Goal: Task Accomplishment & Management: Use online tool/utility

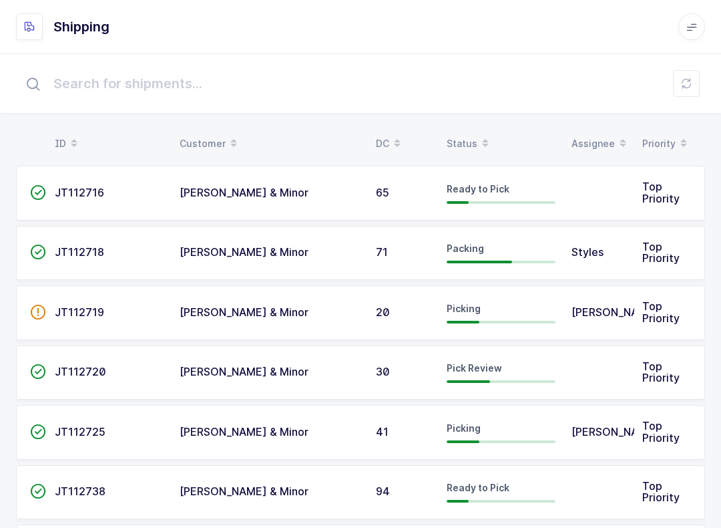
click at [466, 135] on div "Status" at bounding box center [501, 143] width 109 height 23
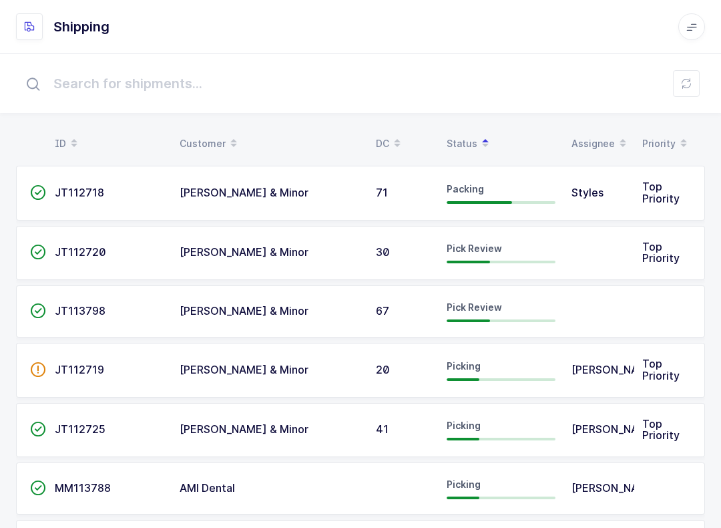
click at [695, 87] on button at bounding box center [686, 83] width 27 height 27
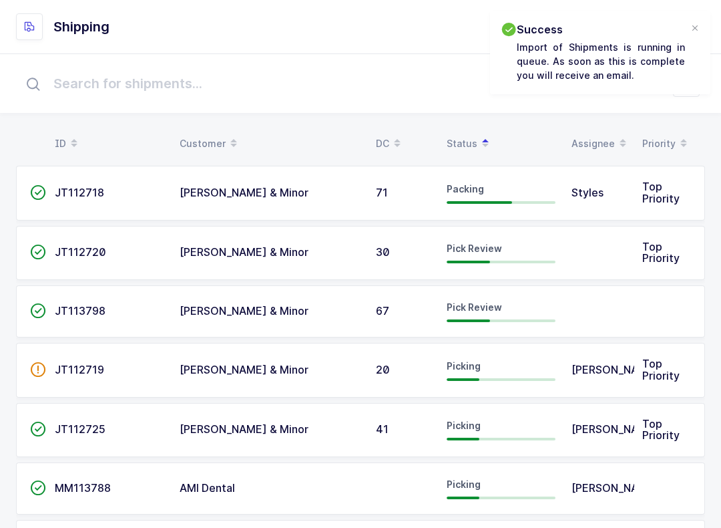
click at [520, 254] on div "Pick Review" at bounding box center [501, 252] width 109 height 21
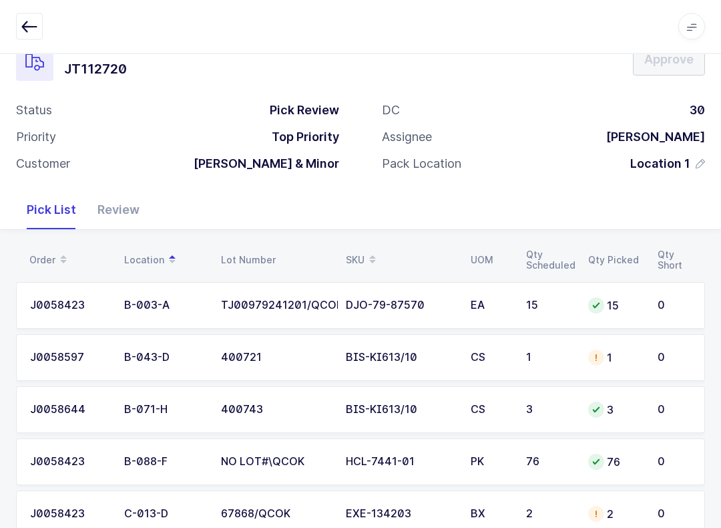
click at [632, 350] on div "1" at bounding box center [614, 358] width 53 height 16
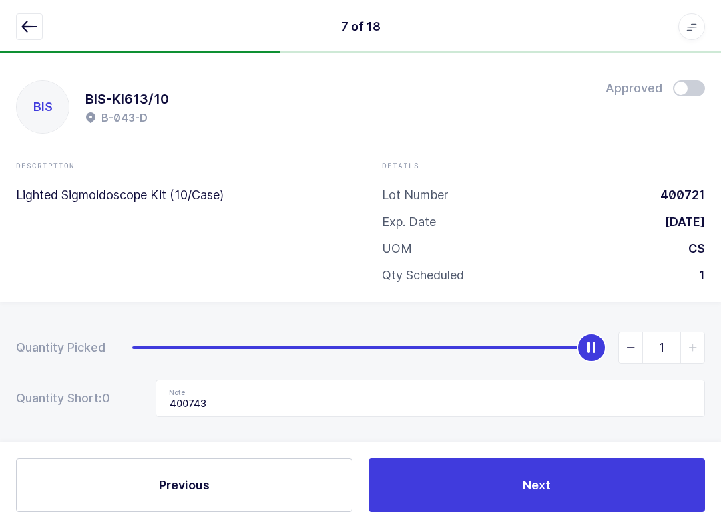
click at [33, 27] on icon "button" at bounding box center [29, 27] width 16 height 16
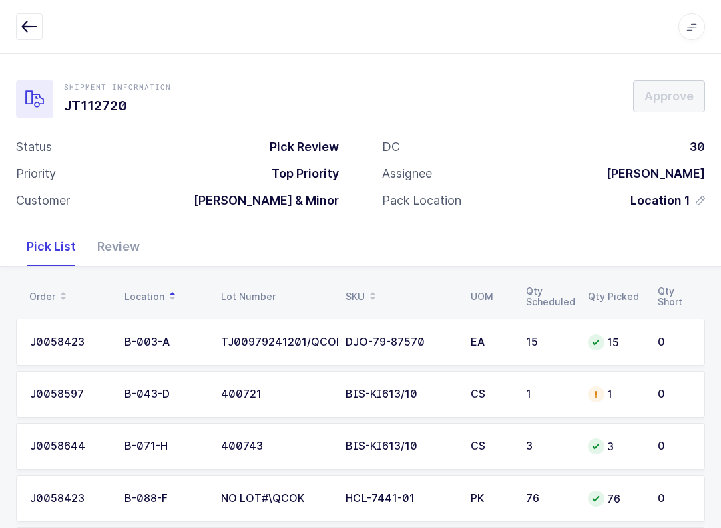
click at [30, 21] on icon "button" at bounding box center [29, 27] width 16 height 16
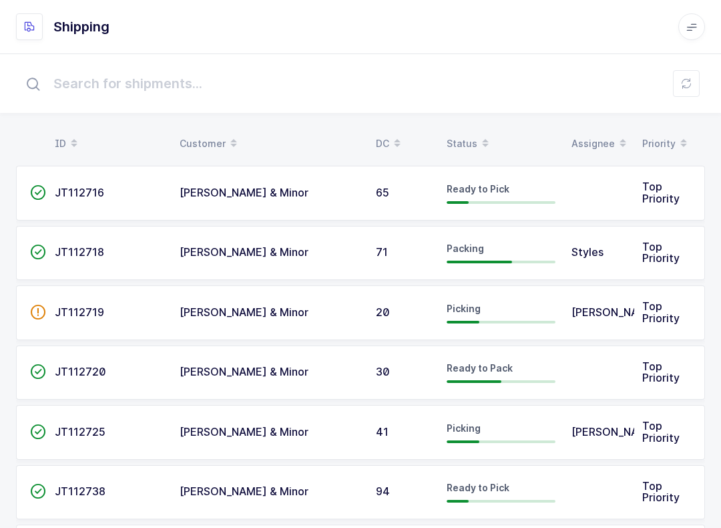
click at [691, 80] on icon at bounding box center [686, 83] width 11 height 11
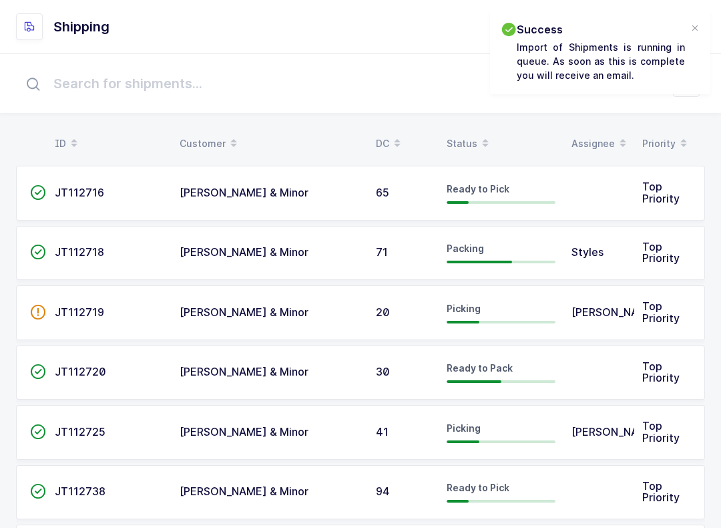
click at [478, 145] on span at bounding box center [486, 143] width 16 height 23
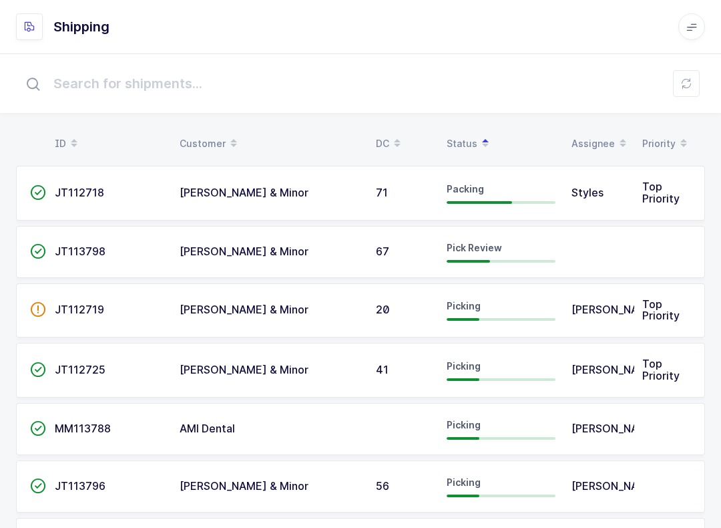
click at [61, 260] on td "JT113798" at bounding box center [109, 252] width 125 height 52
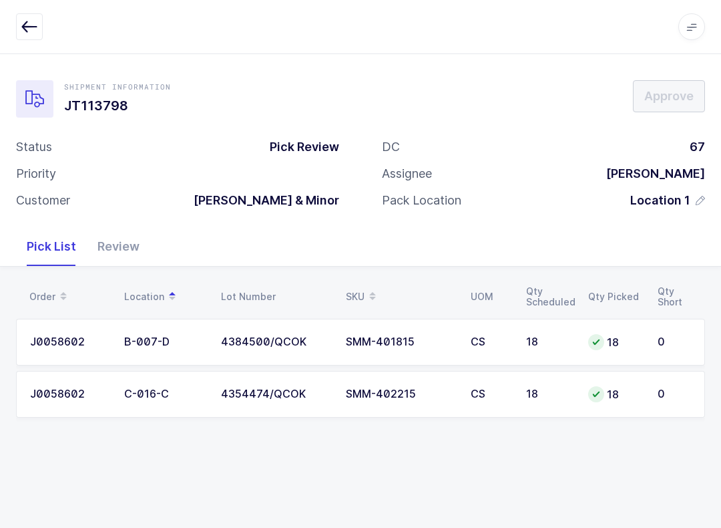
click at [29, 27] on icon "button" at bounding box center [29, 27] width 16 height 16
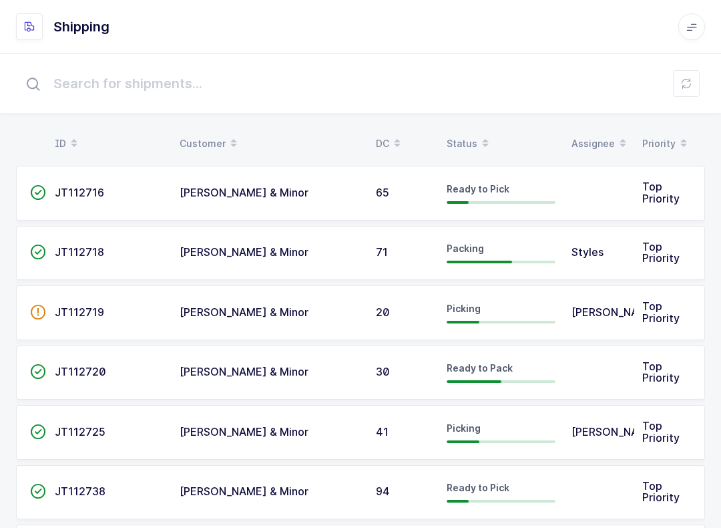
click at [490, 132] on span at bounding box center [486, 143] width 16 height 23
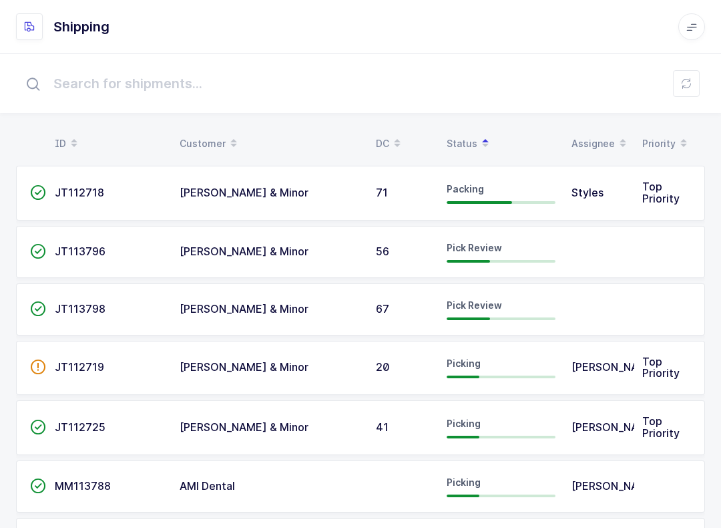
click at [463, 134] on div "Status" at bounding box center [501, 143] width 109 height 23
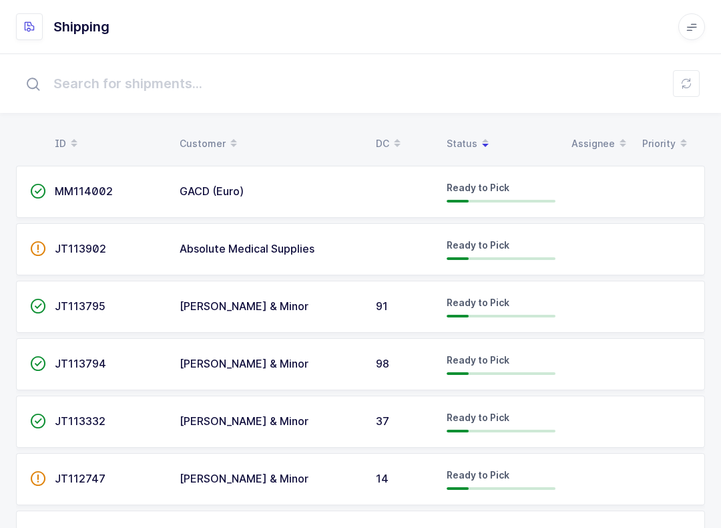
click at [466, 134] on div "Status" at bounding box center [501, 143] width 109 height 23
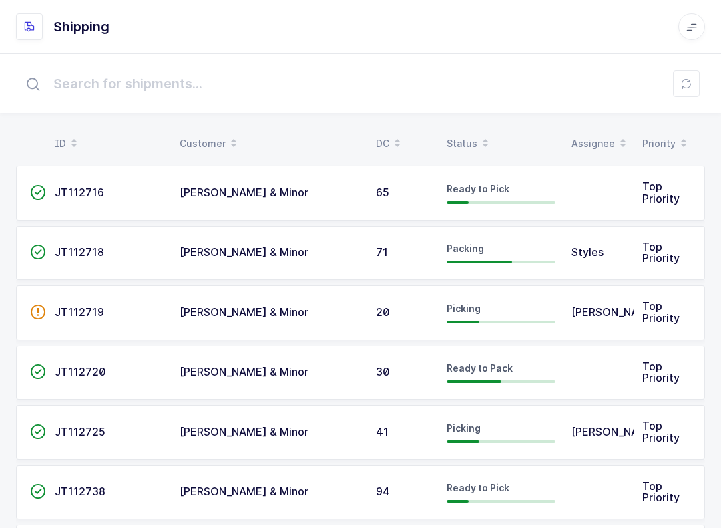
click at [474, 128] on table "ID Customer DC Status Assignee Priority" at bounding box center [360, 143] width 689 height 33
click at [458, 140] on div "Status" at bounding box center [501, 143] width 109 height 23
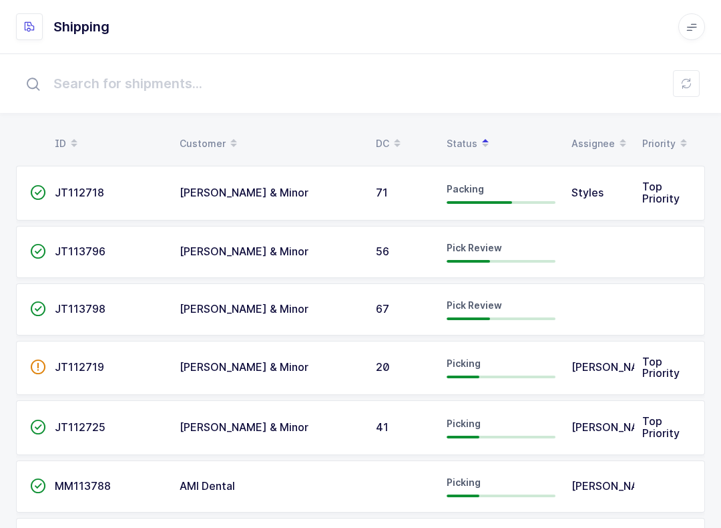
click at [81, 306] on span "JT113798" at bounding box center [80, 308] width 51 height 13
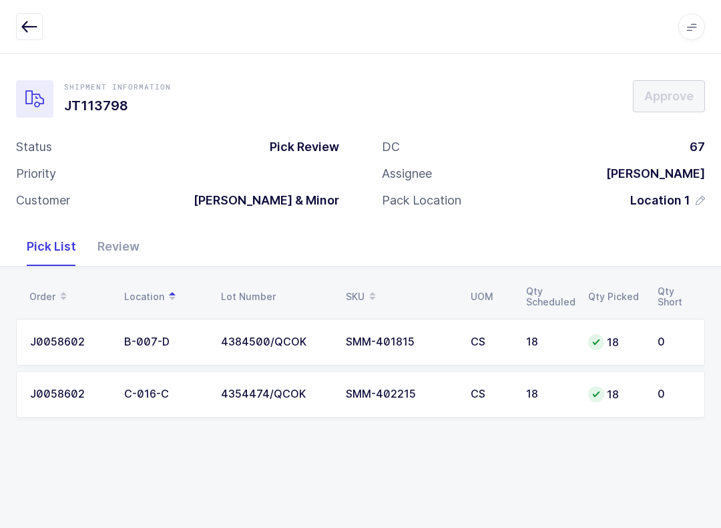
click at [22, 27] on icon "button" at bounding box center [29, 27] width 16 height 16
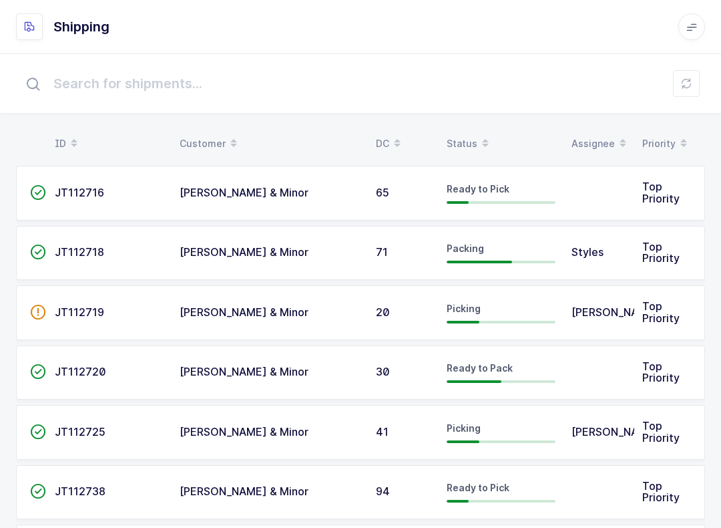
click at [466, 132] on div "Status" at bounding box center [501, 143] width 109 height 23
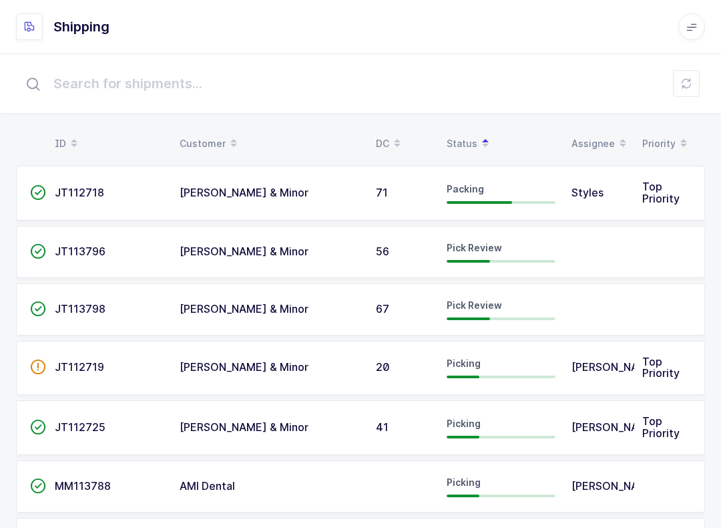
click at [96, 256] on span "JT113796" at bounding box center [80, 250] width 51 height 13
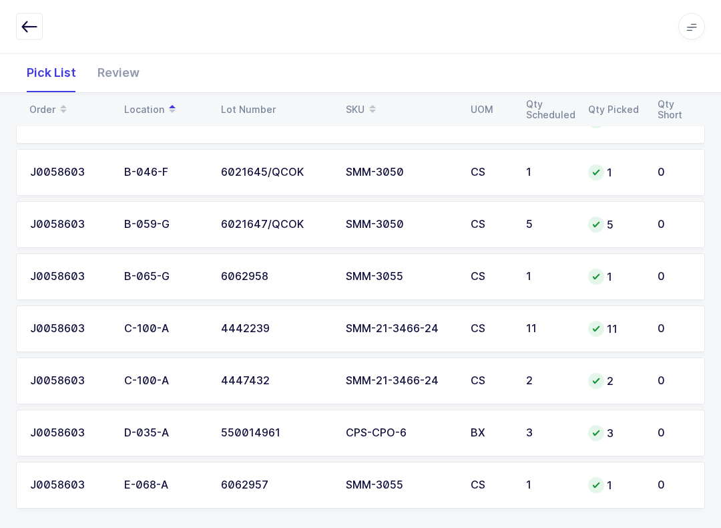
scroll to position [232, 0]
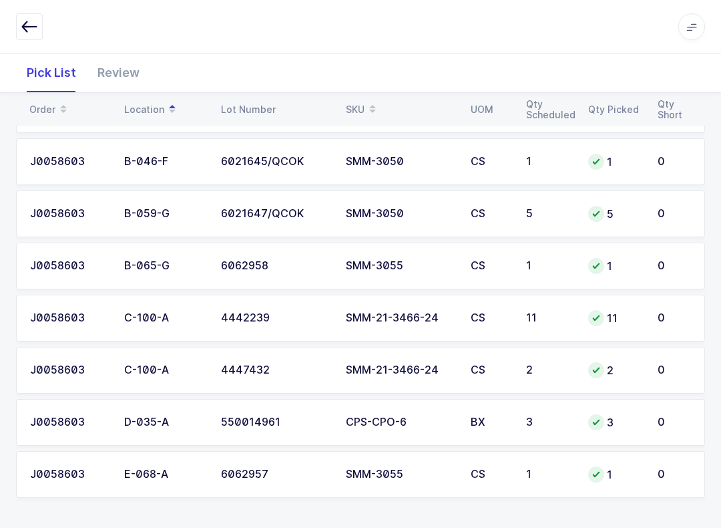
click at [34, 25] on icon "button" at bounding box center [29, 27] width 16 height 16
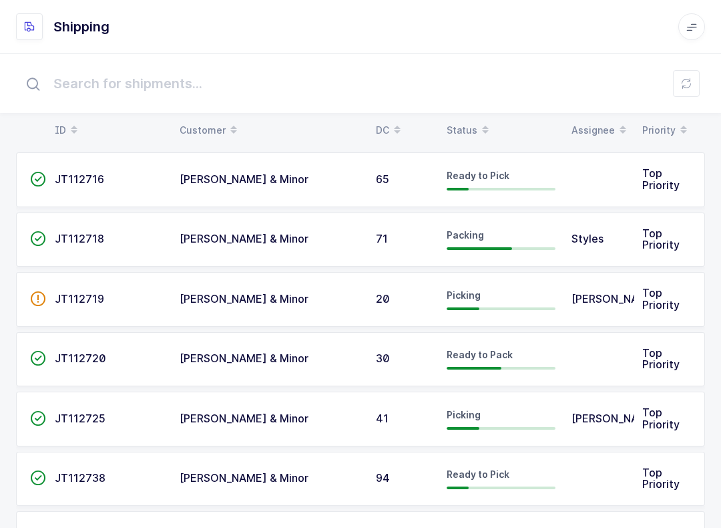
click at [470, 104] on input "text" at bounding box center [360, 83] width 689 height 43
click at [478, 126] on span at bounding box center [486, 130] width 16 height 23
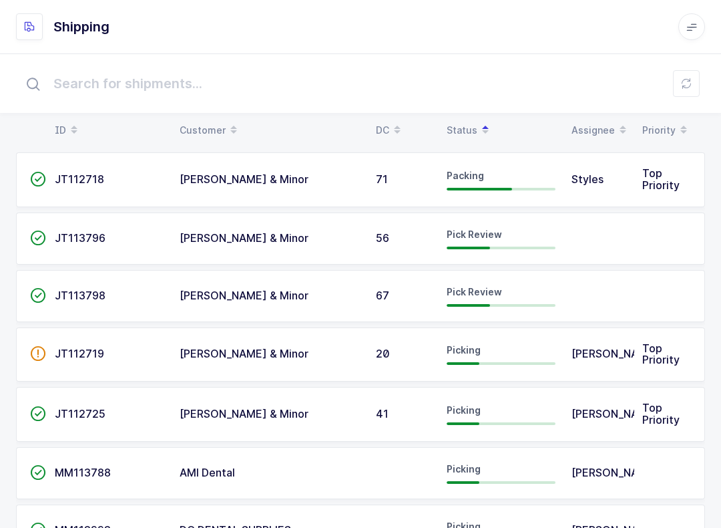
click at [328, 295] on div "[PERSON_NAME] & Minor" at bounding box center [270, 296] width 180 height 12
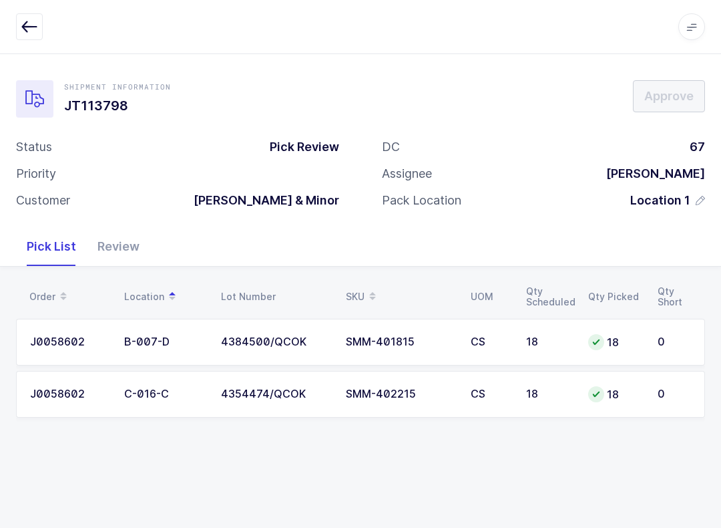
click at [128, 251] on div "Review" at bounding box center [118, 246] width 63 height 39
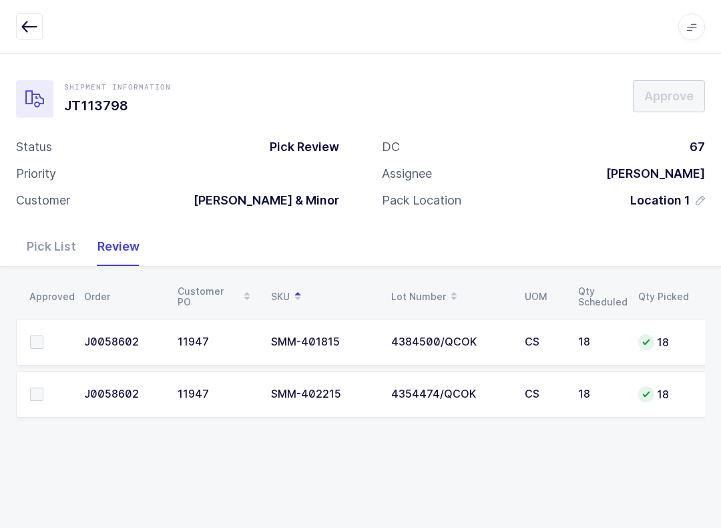
click at [51, 343] on label at bounding box center [49, 341] width 38 height 13
click at [43, 335] on input "checkbox" at bounding box center [43, 335] width 0 height 0
click at [55, 393] on label at bounding box center [49, 393] width 38 height 13
click at [43, 387] on input "checkbox" at bounding box center [43, 387] width 0 height 0
click at [686, 77] on div "Shipment Information JT113798 Approve Status Pick Review Priority Customer [PER…" at bounding box center [360, 140] width 721 height 174
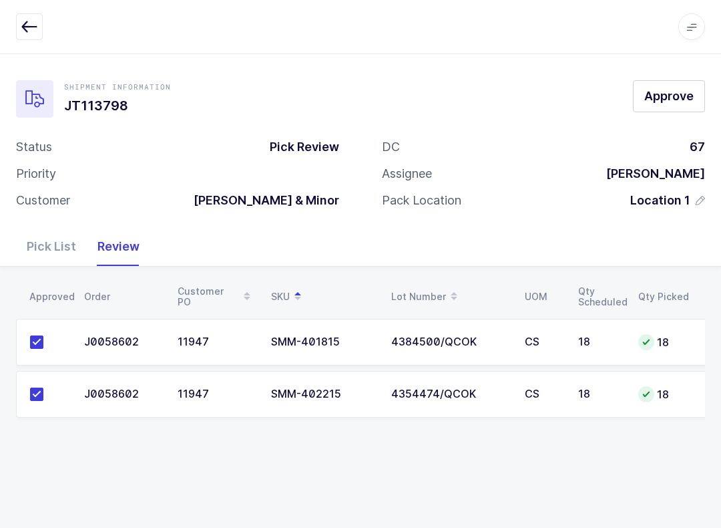
click at [700, 77] on div "Shipment Information JT113798 Approve Status Pick Review Priority Customer [PER…" at bounding box center [360, 140] width 721 height 174
click at [685, 111] on button "Approve" at bounding box center [669, 96] width 72 height 32
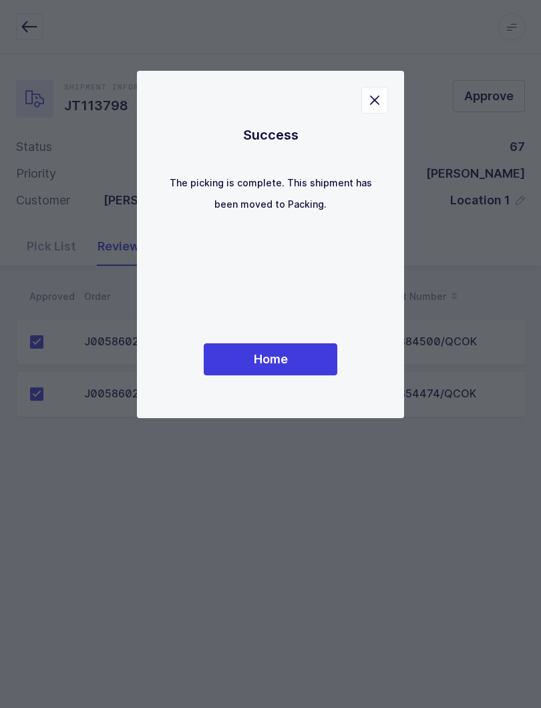
click at [284, 363] on span "Home" at bounding box center [271, 359] width 34 height 17
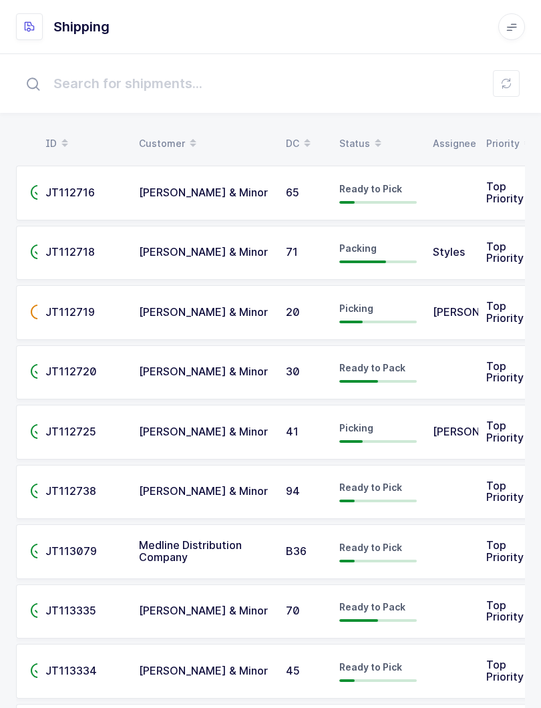
click at [375, 140] on icon at bounding box center [378, 139] width 7 height 7
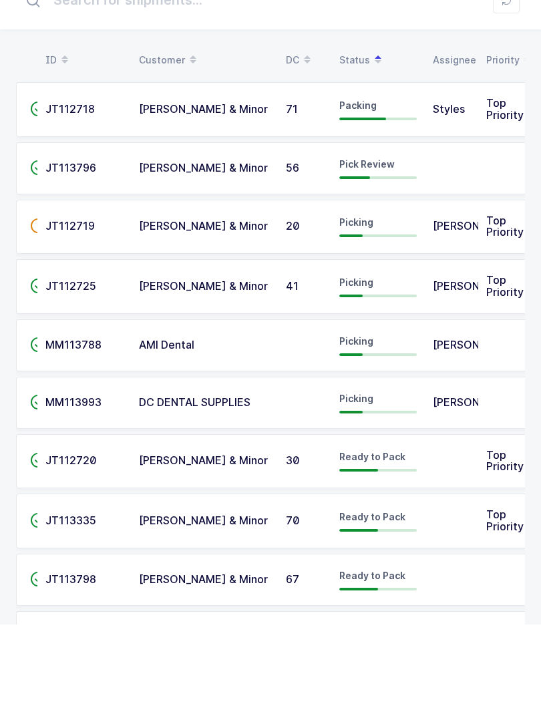
click at [395, 241] on div "Pick Review" at bounding box center [377, 251] width 77 height 21
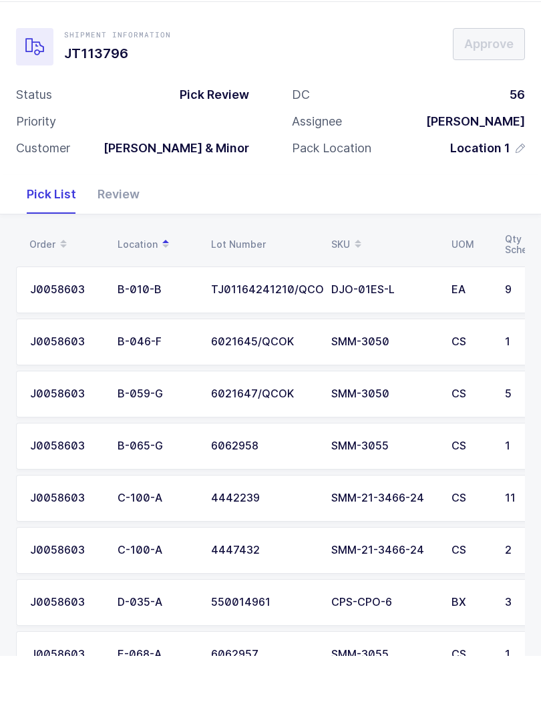
click at [357, 289] on icon at bounding box center [358, 292] width 7 height 7
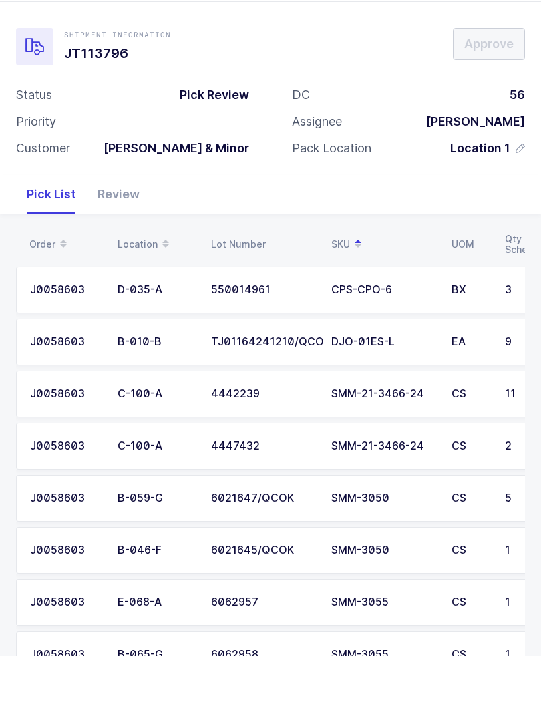
click at [123, 227] on div "Review" at bounding box center [118, 246] width 63 height 39
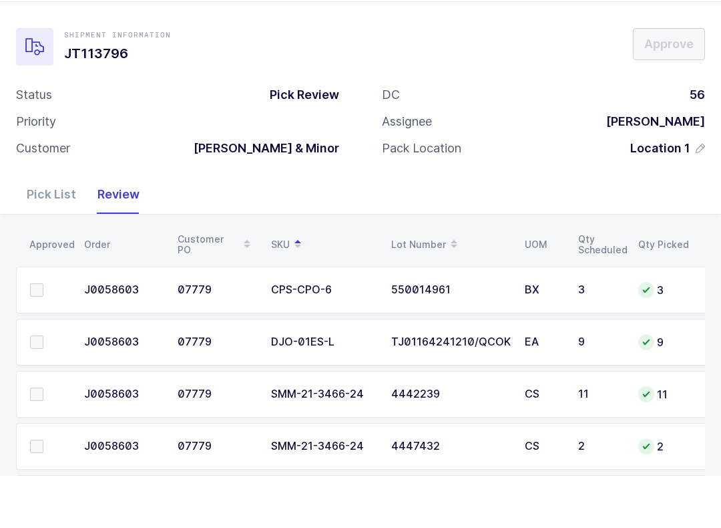
scroll to position [52, 0]
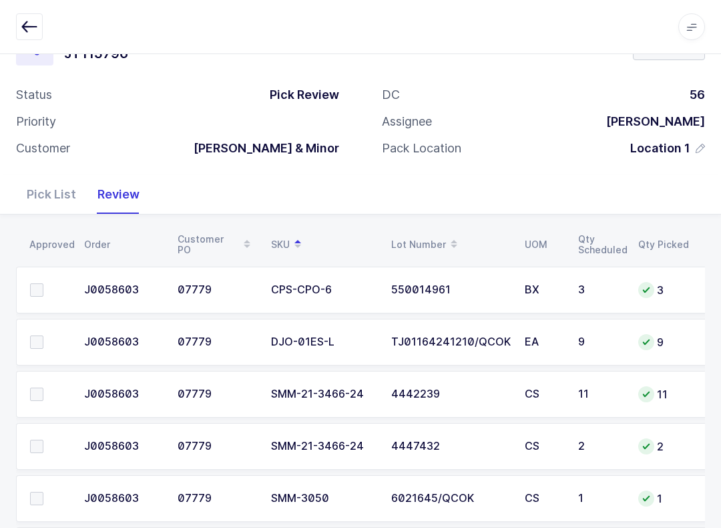
click at [31, 387] on span at bounding box center [36, 393] width 13 height 13
click at [43, 387] on input "checkbox" at bounding box center [43, 387] width 0 height 0
click at [38, 442] on span at bounding box center [36, 445] width 13 height 13
click at [43, 439] on input "checkbox" at bounding box center [43, 439] width 0 height 0
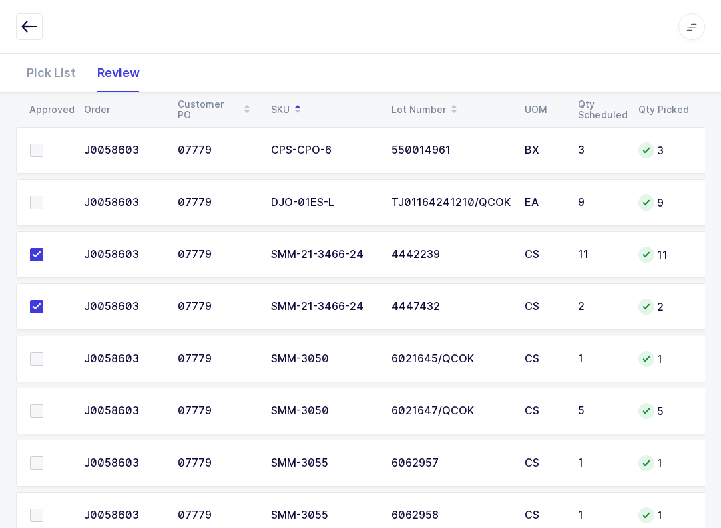
scroll to position [223, 0]
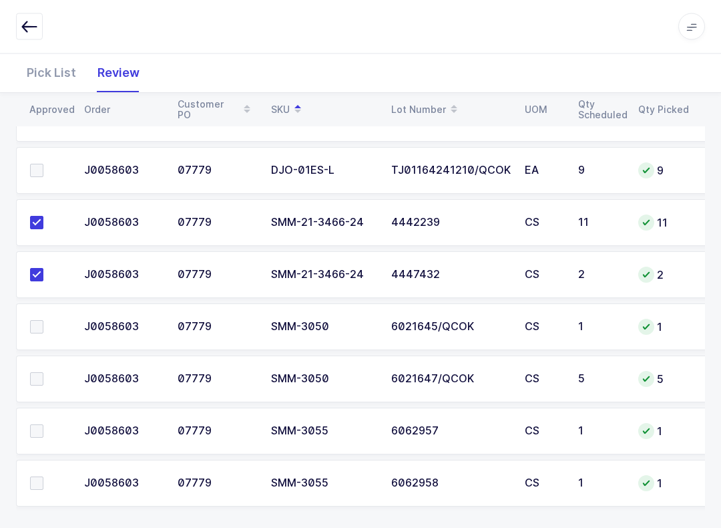
click at [49, 428] on label at bounding box center [49, 431] width 38 height 13
click at [43, 425] on input "checkbox" at bounding box center [43, 425] width 0 height 0
click at [37, 477] on span at bounding box center [36, 482] width 13 height 13
click at [43, 476] on input "checkbox" at bounding box center [43, 476] width 0 height 0
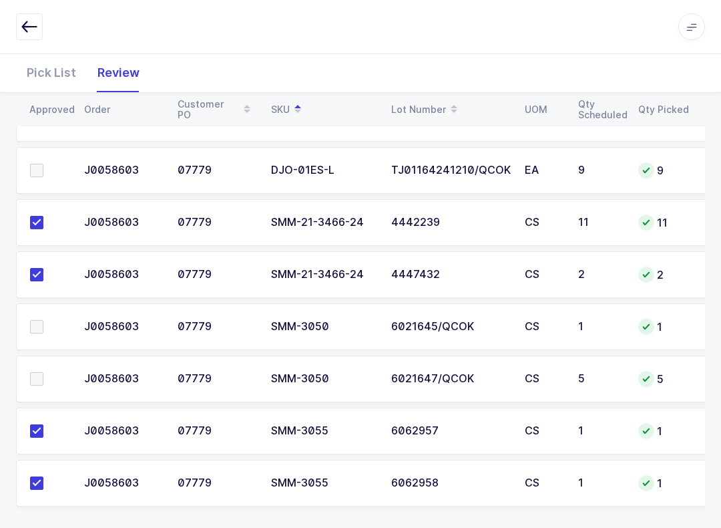
click at [40, 377] on span at bounding box center [36, 378] width 13 height 13
click at [43, 372] on input "checkbox" at bounding box center [43, 372] width 0 height 0
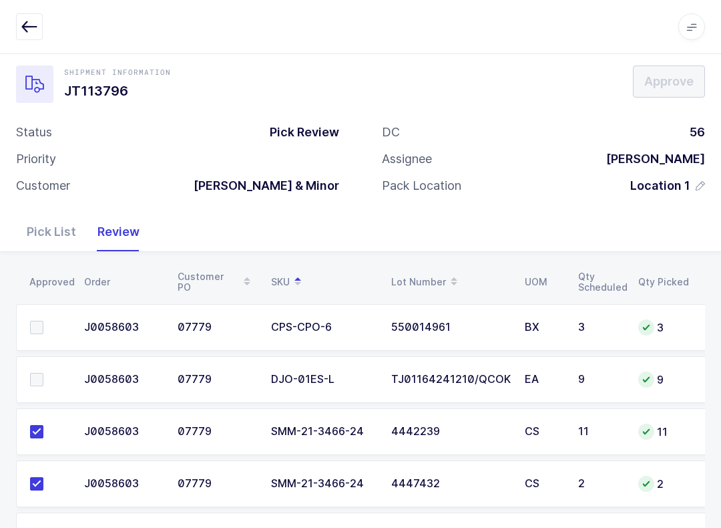
scroll to position [0, 0]
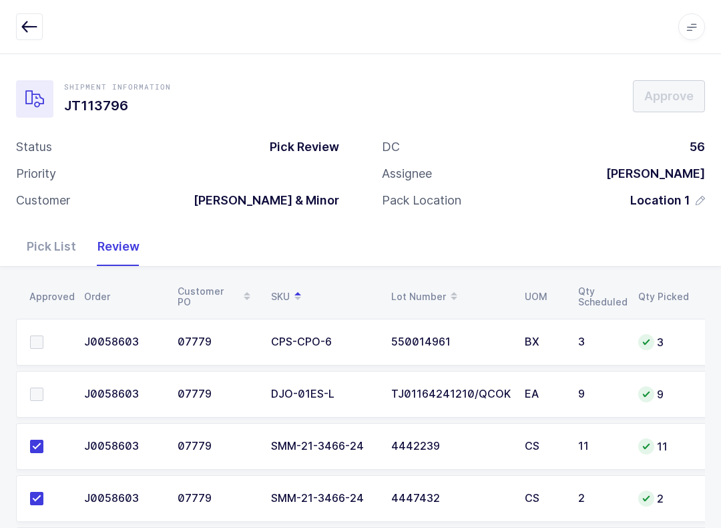
click at [47, 329] on td at bounding box center [46, 342] width 60 height 47
click at [43, 337] on label at bounding box center [49, 341] width 38 height 13
click at [43, 335] on input "checkbox" at bounding box center [43, 335] width 0 height 0
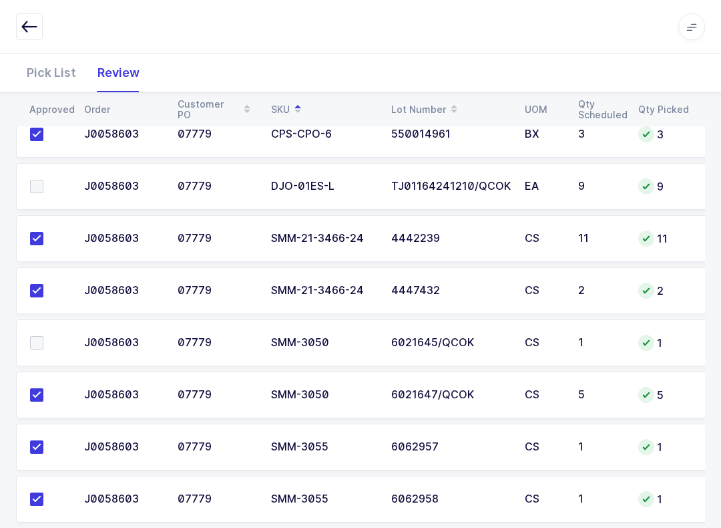
scroll to position [105, 0]
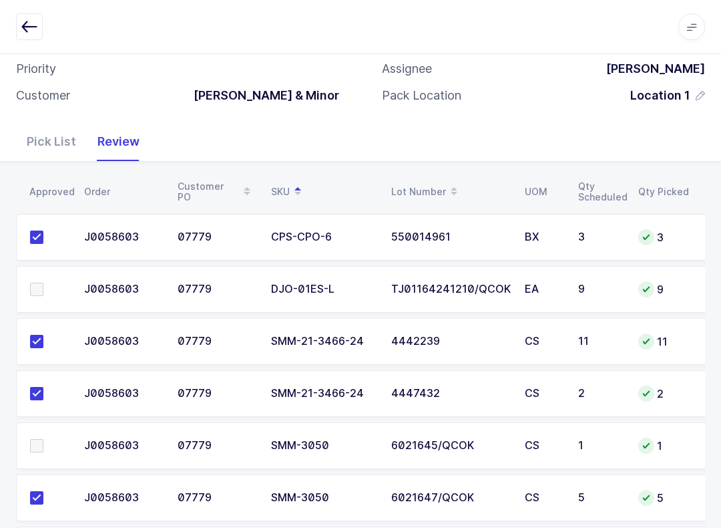
click at [41, 283] on span at bounding box center [36, 289] width 13 height 13
click at [43, 283] on input "checkbox" at bounding box center [43, 283] width 0 height 0
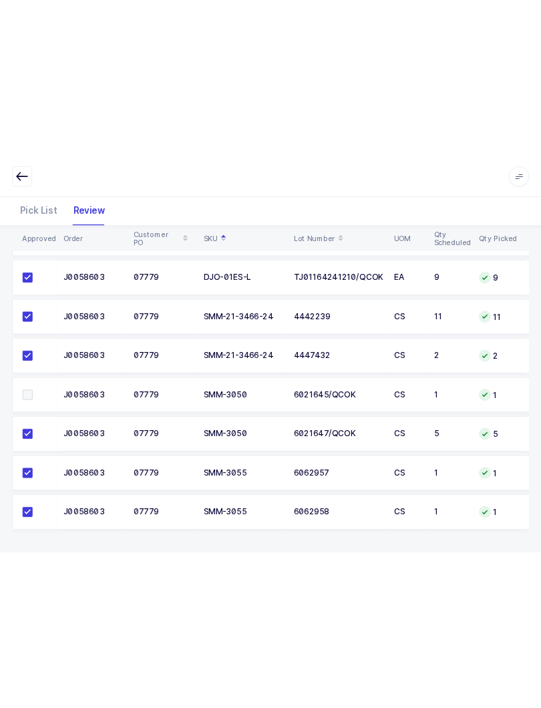
scroll to position [52, 0]
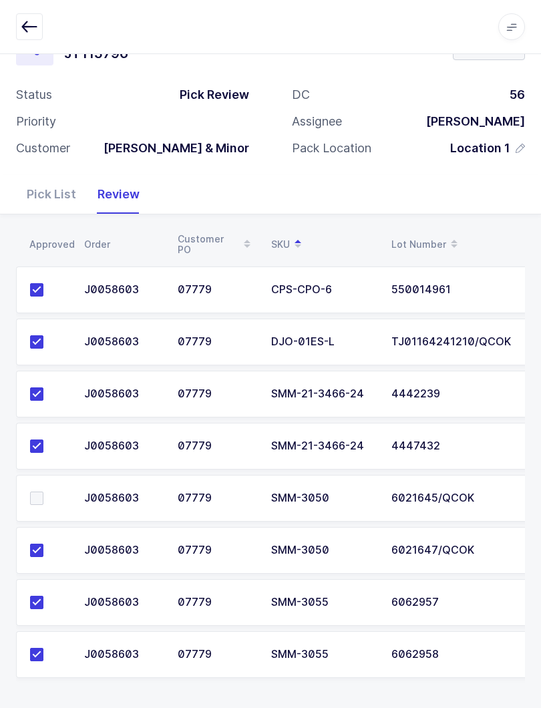
click at [26, 19] on icon "button" at bounding box center [29, 27] width 16 height 16
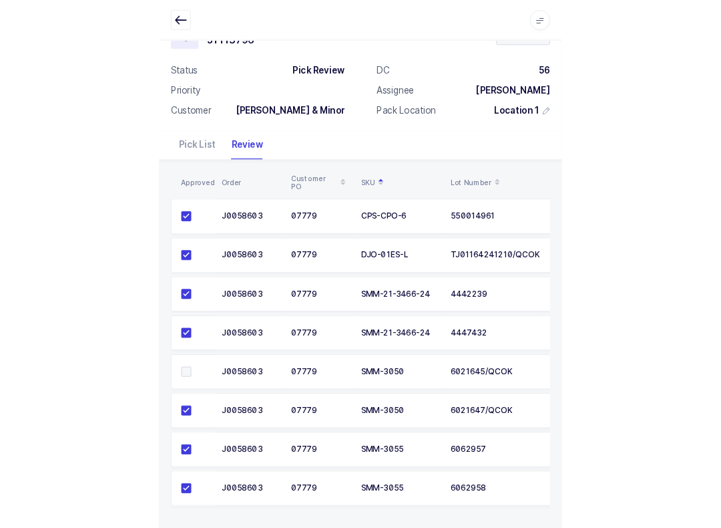
scroll to position [13, 0]
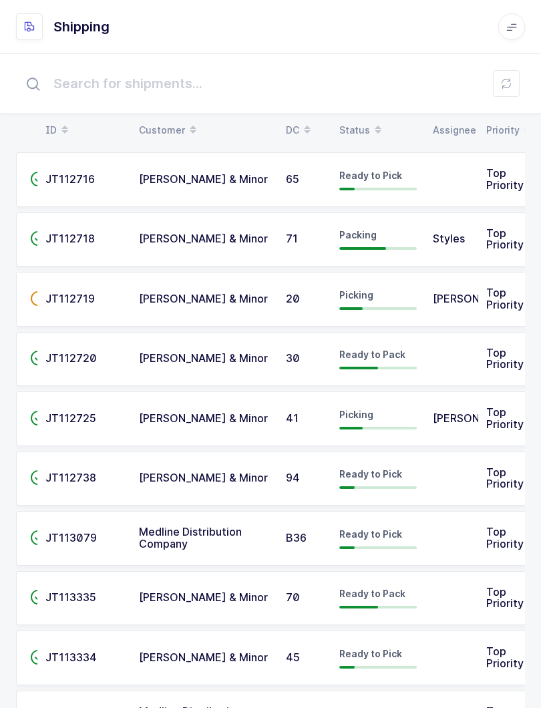
click at [370, 128] on span at bounding box center [378, 130] width 16 height 23
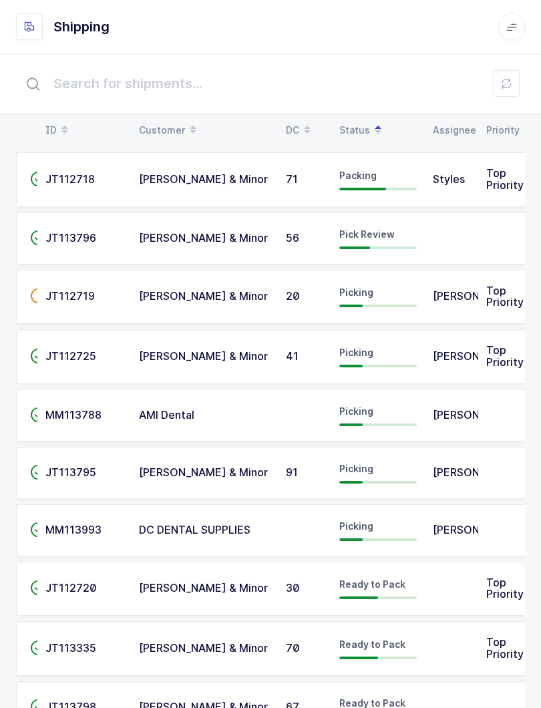
click at [509, 81] on icon at bounding box center [506, 83] width 11 height 11
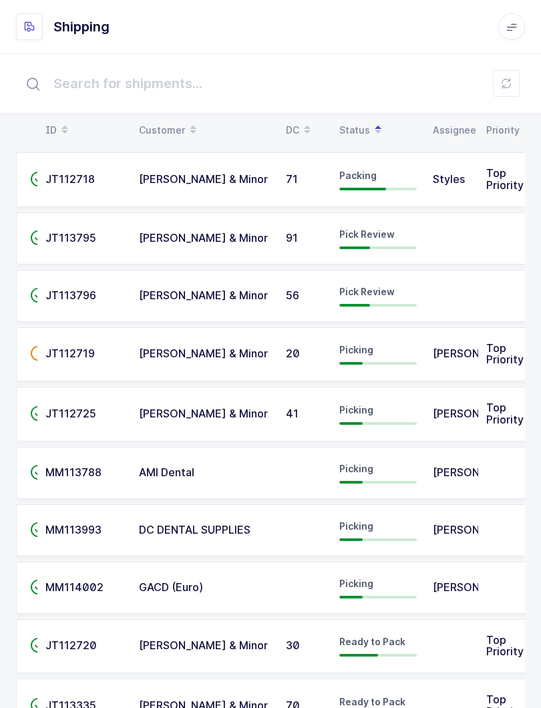
click at [510, 83] on icon at bounding box center [506, 83] width 11 height 11
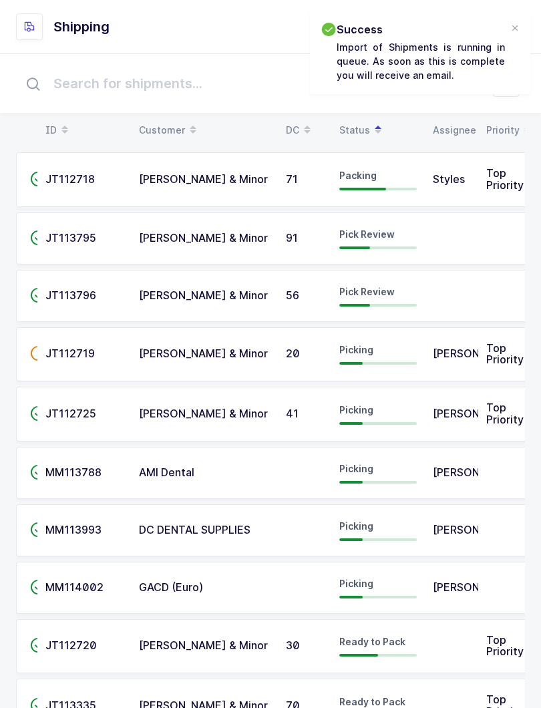
click at [359, 124] on div "Status" at bounding box center [377, 130] width 77 height 23
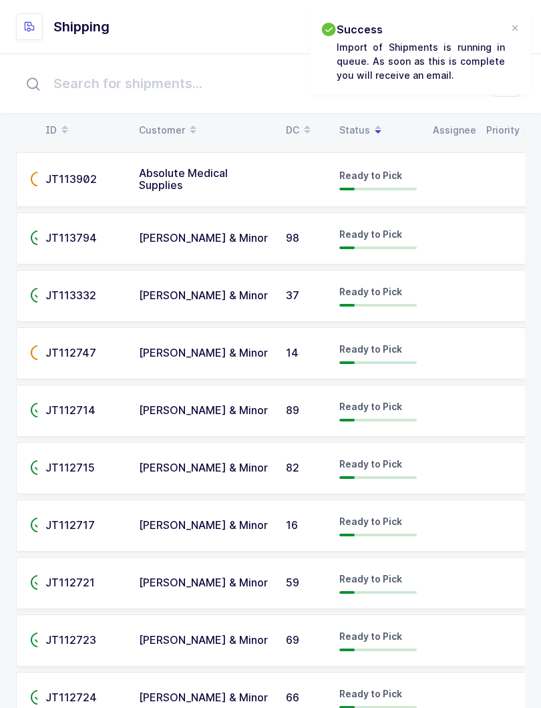
click at [375, 126] on icon at bounding box center [378, 125] width 7 height 7
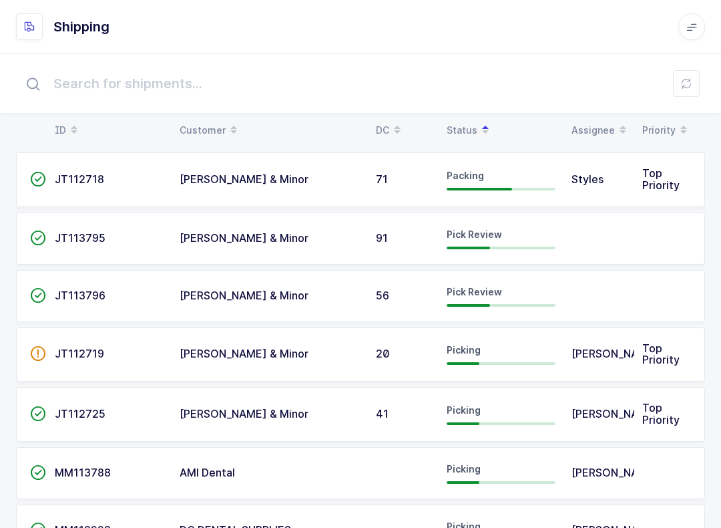
scroll to position [0, 0]
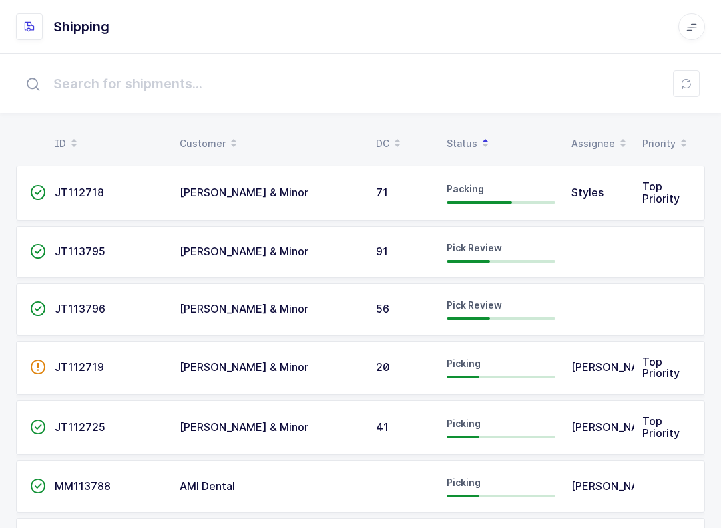
click at [490, 308] on span "Pick Review" at bounding box center [474, 304] width 55 height 11
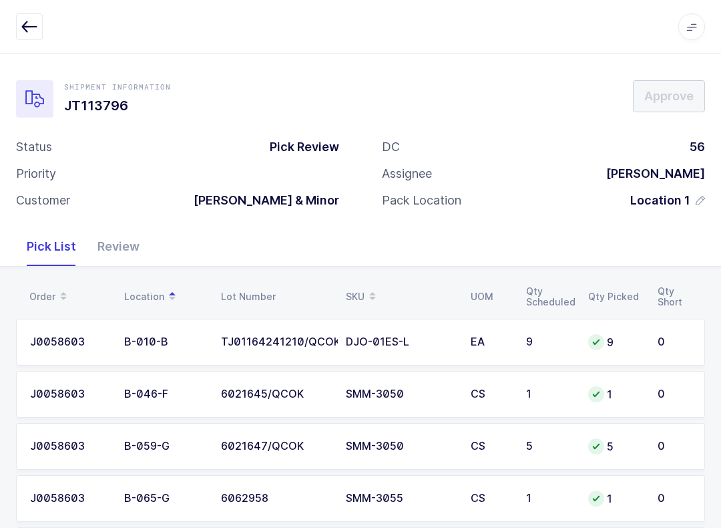
click at [115, 245] on div "Review" at bounding box center [118, 246] width 63 height 39
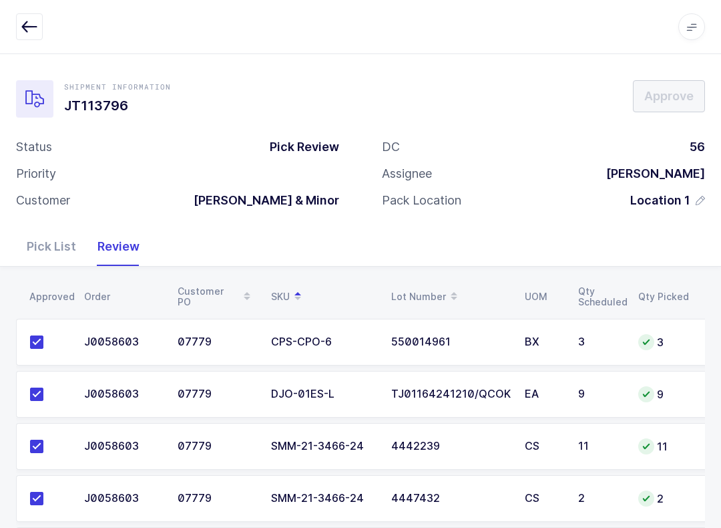
click at [27, 14] on button "button" at bounding box center [29, 26] width 27 height 27
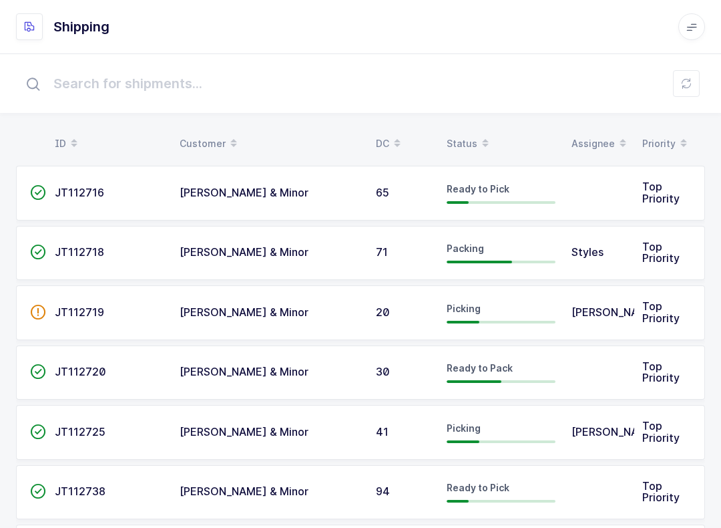
click at [466, 136] on div "Status" at bounding box center [501, 143] width 109 height 23
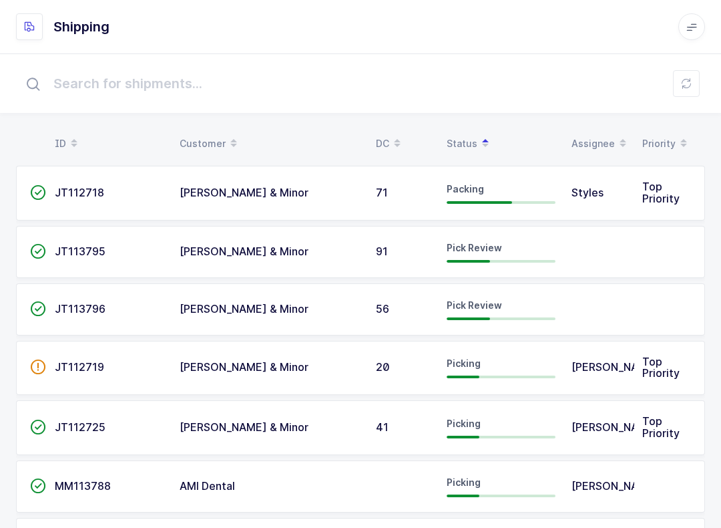
click at [624, 258] on td at bounding box center [599, 252] width 71 height 52
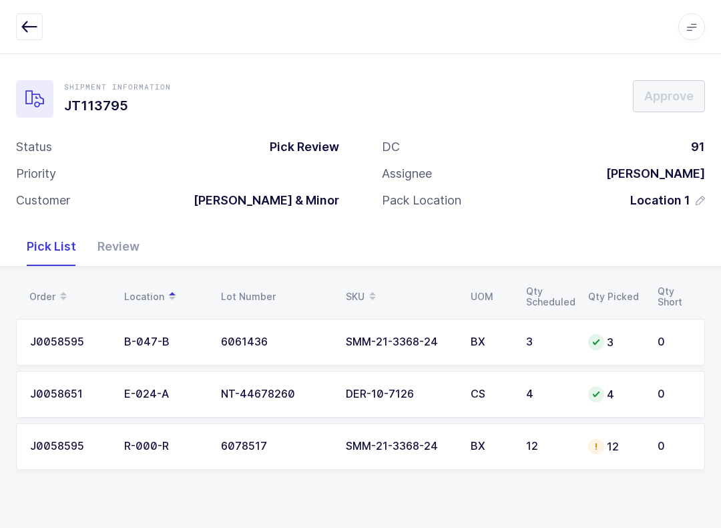
click at [30, 30] on icon "button" at bounding box center [29, 27] width 16 height 16
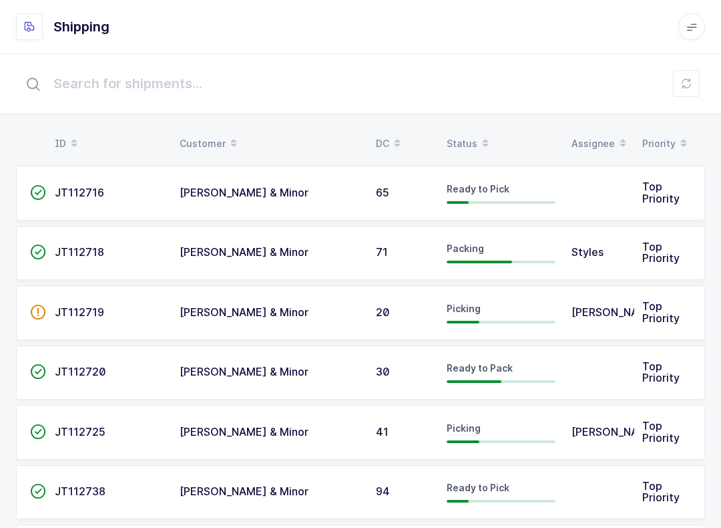
click at [478, 127] on table "ID Customer DC Status Assignee Priority" at bounding box center [360, 143] width 689 height 33
click at [463, 142] on div "Status" at bounding box center [501, 143] width 109 height 23
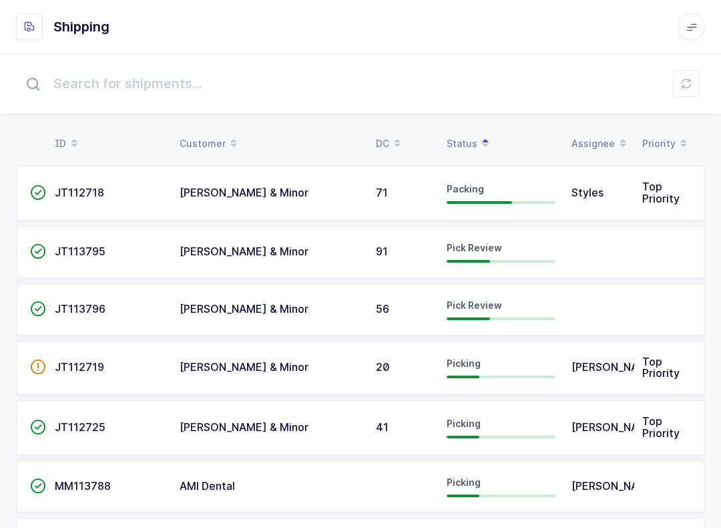
click at [555, 296] on td "Pick Review" at bounding box center [501, 309] width 125 height 52
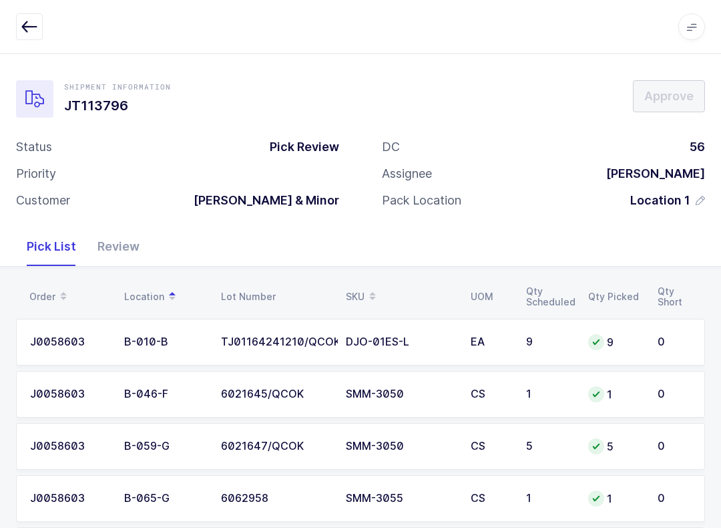
click at [30, 33] on icon "button" at bounding box center [29, 27] width 16 height 16
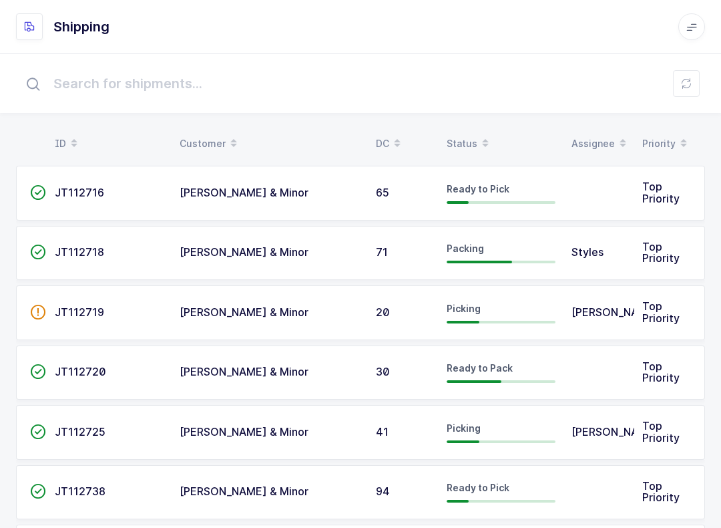
click at [466, 150] on div "Status" at bounding box center [501, 143] width 109 height 23
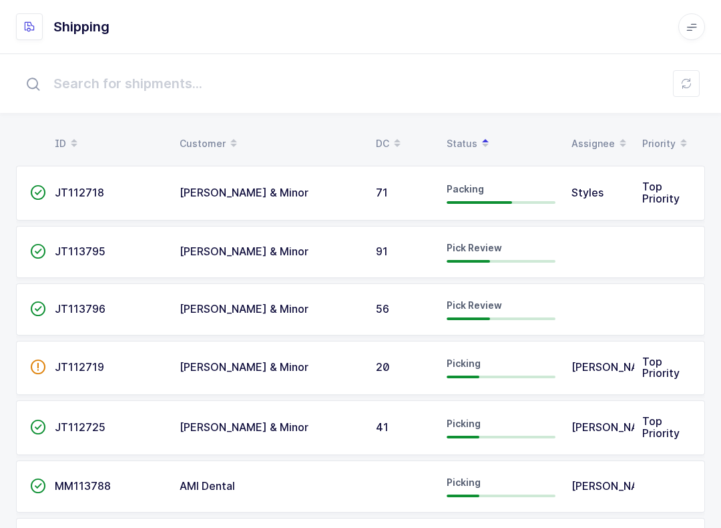
click at [549, 251] on div "Pick Review" at bounding box center [501, 251] width 109 height 21
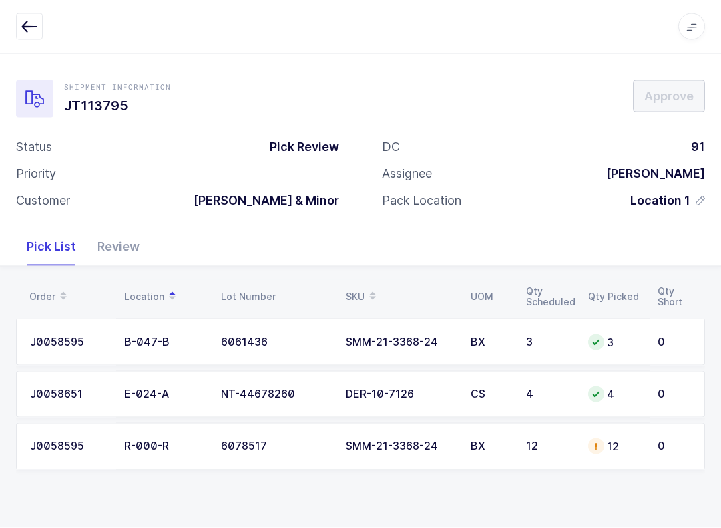
scroll to position [13, 0]
click at [31, 25] on icon "button" at bounding box center [29, 27] width 16 height 16
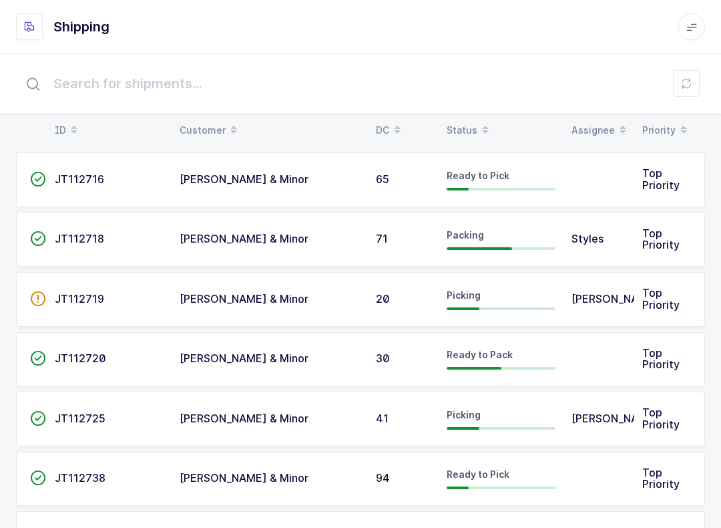
click at [472, 128] on div "Status" at bounding box center [501, 130] width 109 height 23
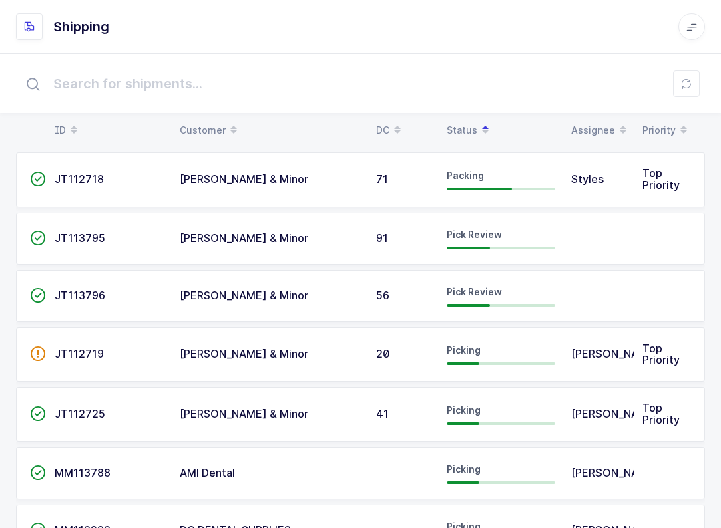
click at [482, 302] on div "Pick Review" at bounding box center [501, 295] width 109 height 21
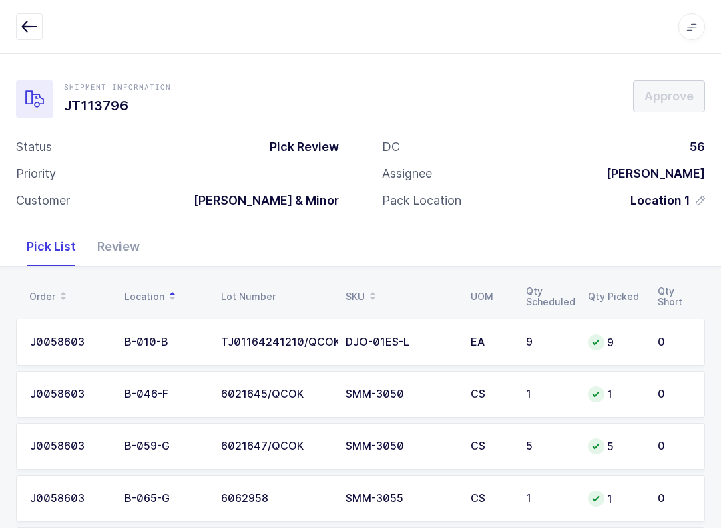
click at [33, 26] on icon "button" at bounding box center [29, 27] width 16 height 16
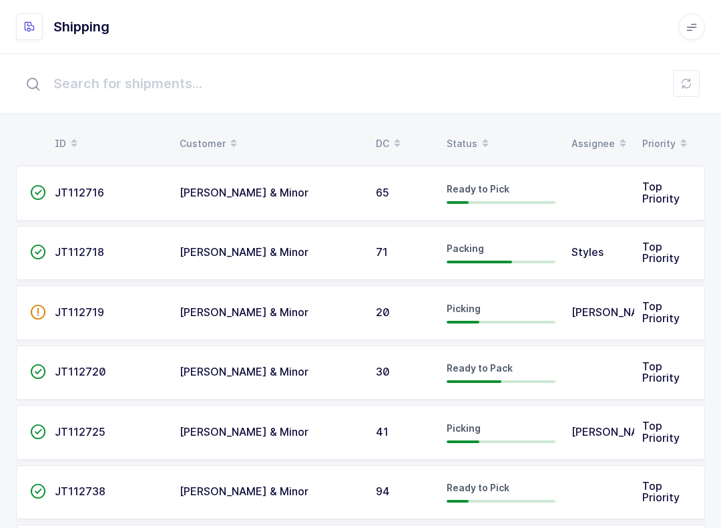
click at [468, 141] on div "Status" at bounding box center [501, 143] width 109 height 23
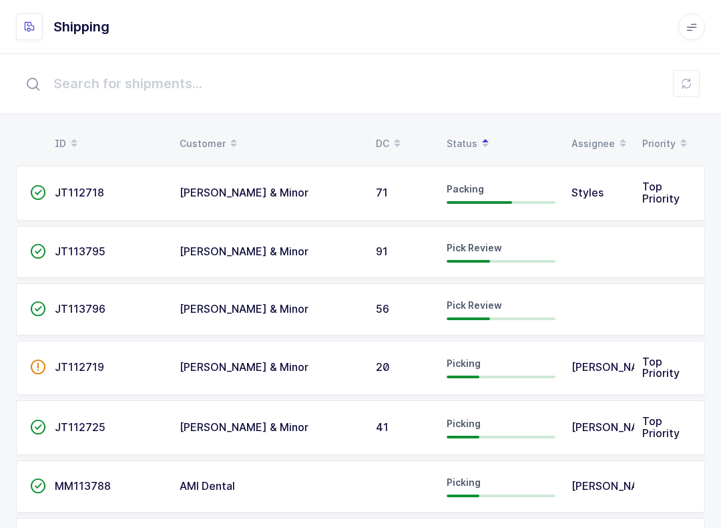
click at [693, 83] on button at bounding box center [686, 83] width 27 height 27
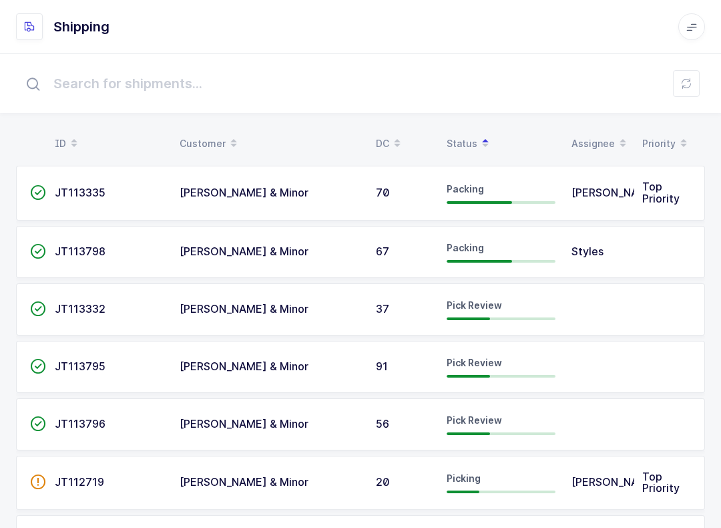
click at [495, 430] on div "Pick Review" at bounding box center [501, 423] width 109 height 21
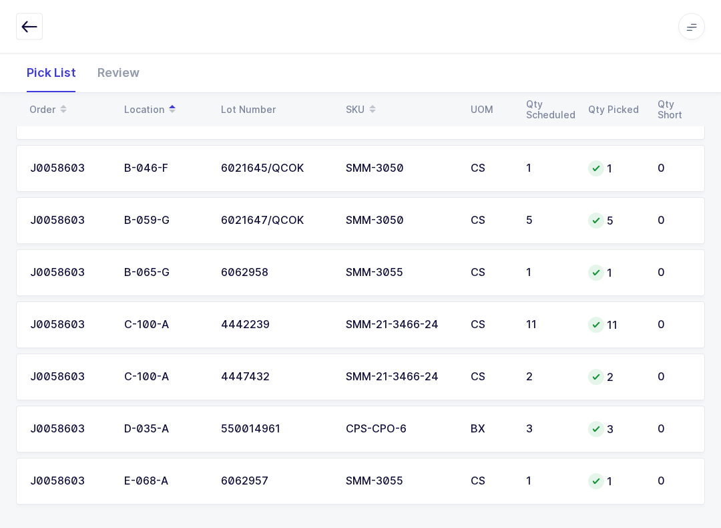
scroll to position [232, 0]
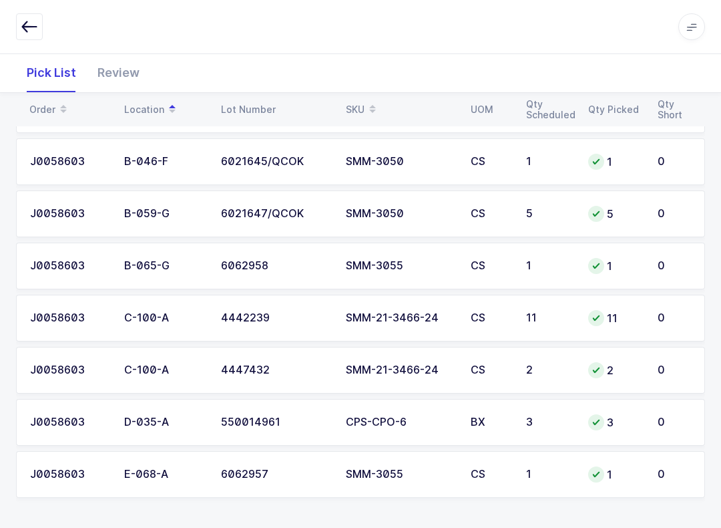
click at [110, 76] on div "Review" at bounding box center [118, 72] width 63 height 39
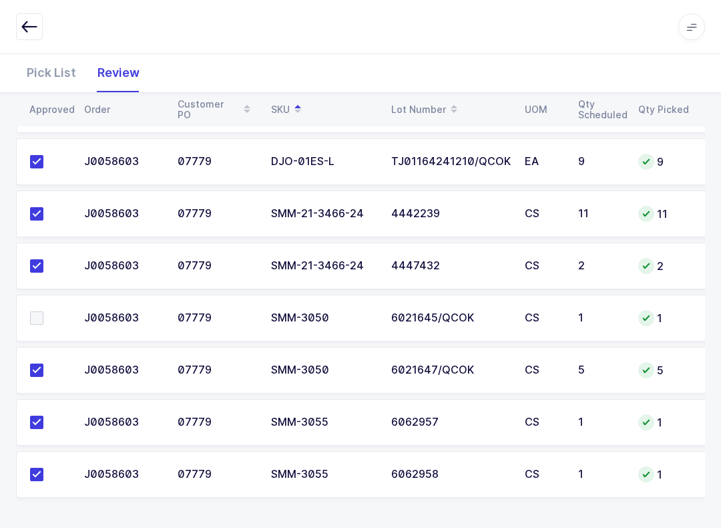
click at [41, 313] on span at bounding box center [36, 317] width 13 height 13
click at [43, 311] on input "checkbox" at bounding box center [43, 311] width 0 height 0
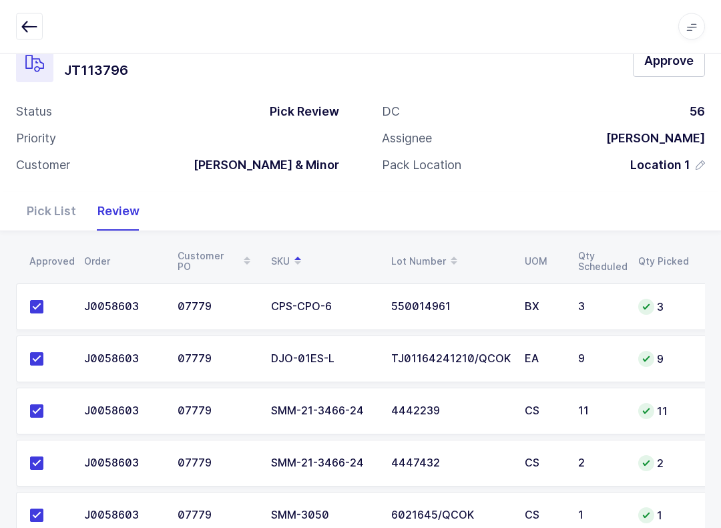
scroll to position [0, 0]
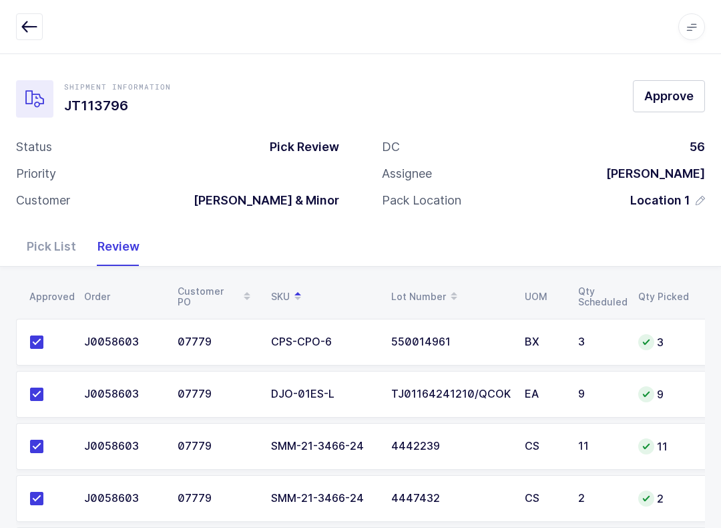
click at [684, 92] on span "Approve" at bounding box center [668, 95] width 49 height 17
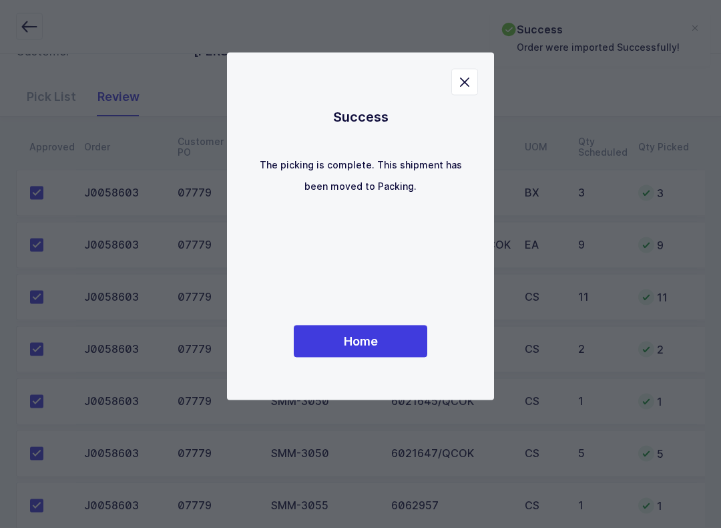
click at [400, 351] on button "Home" at bounding box center [361, 341] width 134 height 32
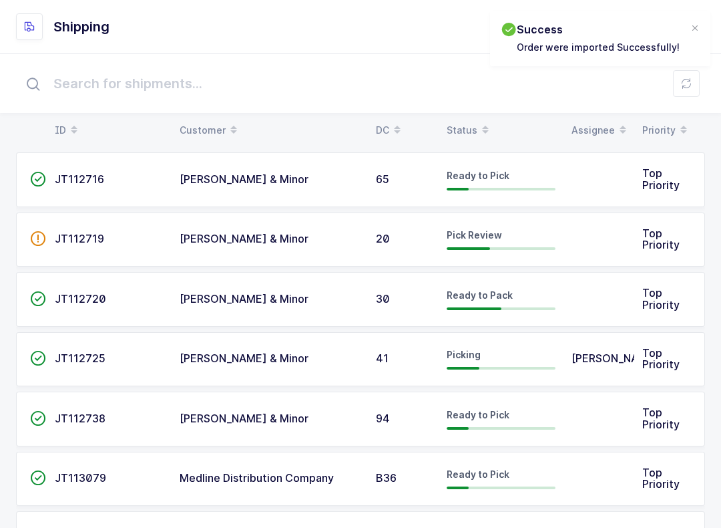
click at [474, 114] on table "ID Customer DC Status Assignee Priority" at bounding box center [360, 130] width 689 height 33
click at [468, 122] on div "Status" at bounding box center [501, 130] width 109 height 23
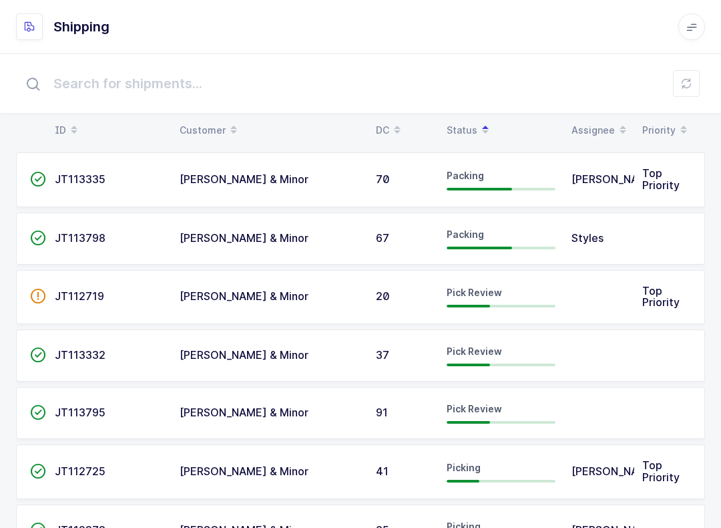
click at [499, 363] on div at bounding box center [501, 364] width 109 height 3
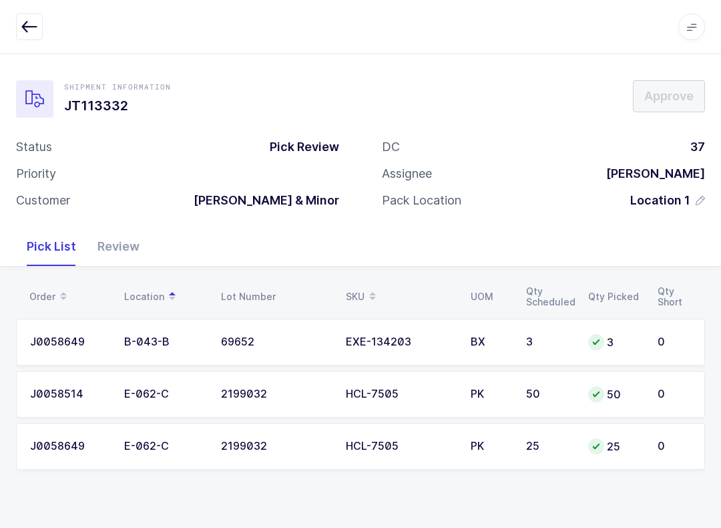
click at [128, 245] on div "Review" at bounding box center [118, 246] width 63 height 39
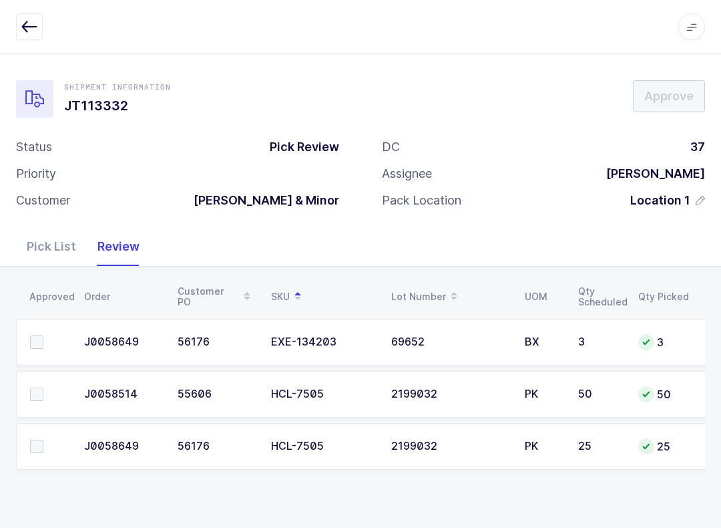
click at [33, 445] on span at bounding box center [36, 445] width 13 height 13
click at [43, 439] on input "checkbox" at bounding box center [43, 439] width 0 height 0
click at [27, 382] on td at bounding box center [46, 394] width 60 height 47
click at [33, 383] on td at bounding box center [46, 394] width 60 height 47
click at [49, 396] on label at bounding box center [49, 393] width 38 height 13
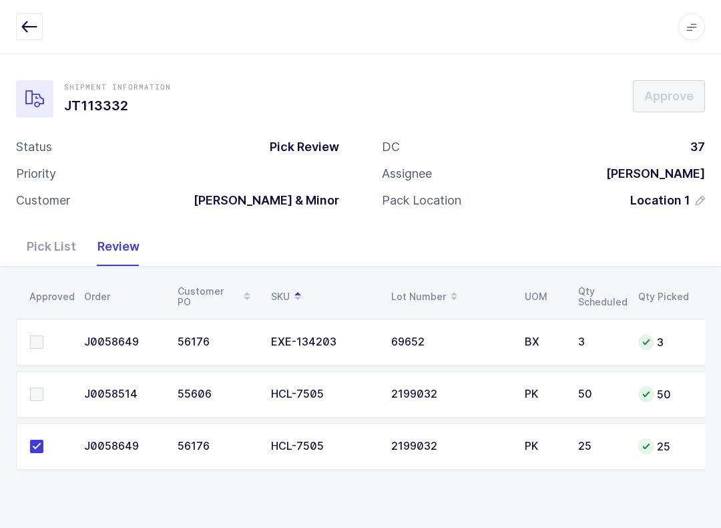
click at [43, 387] on input "checkbox" at bounding box center [43, 387] width 0 height 0
click at [40, 329] on td at bounding box center [46, 342] width 60 height 47
click at [45, 345] on label at bounding box center [49, 341] width 38 height 13
click at [43, 335] on input "checkbox" at bounding box center [43, 335] width 0 height 0
click at [689, 106] on button "Approve" at bounding box center [669, 96] width 72 height 32
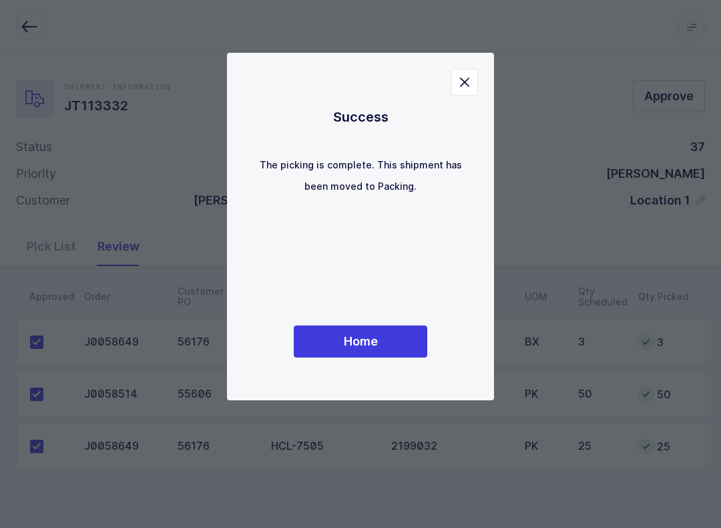
click at [368, 344] on span "Home" at bounding box center [361, 341] width 34 height 17
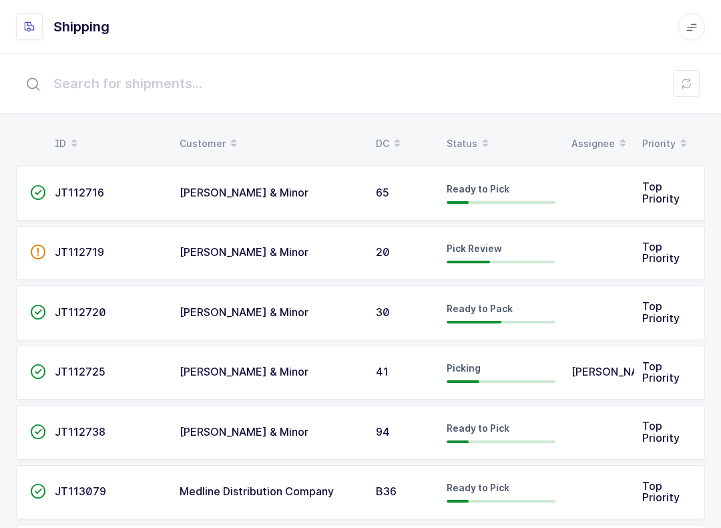
click at [692, 83] on button at bounding box center [686, 83] width 27 height 27
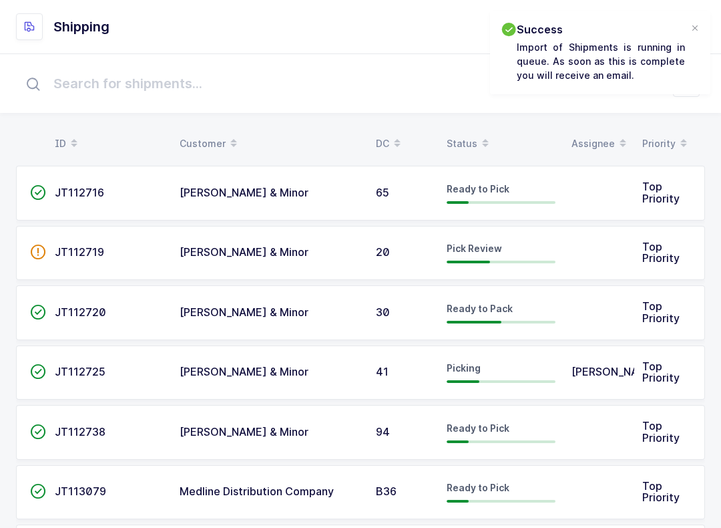
click at [478, 136] on span at bounding box center [486, 143] width 16 height 23
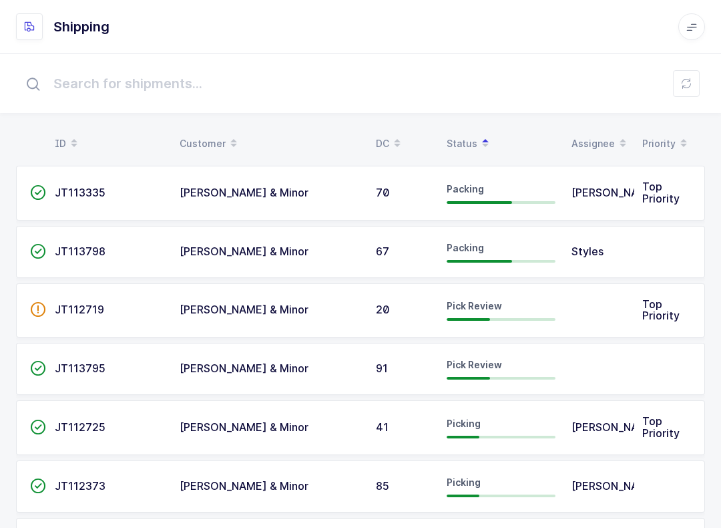
click at [522, 309] on div "Pick Review" at bounding box center [501, 309] width 109 height 21
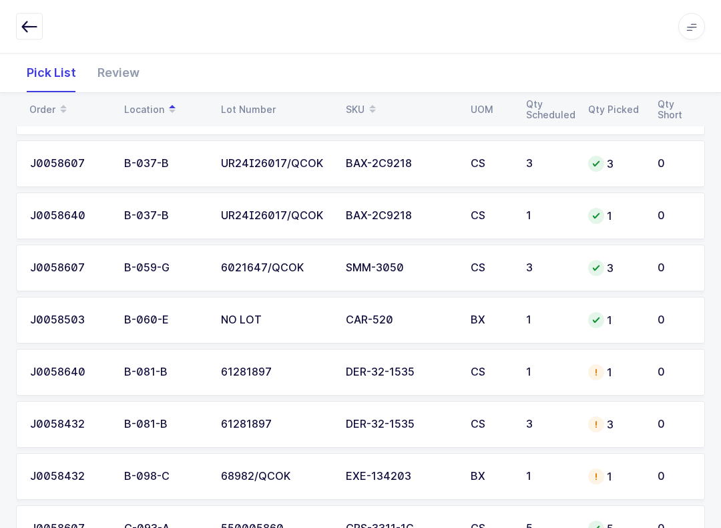
scroll to position [438, 0]
click at [367, 107] on span at bounding box center [373, 109] width 16 height 23
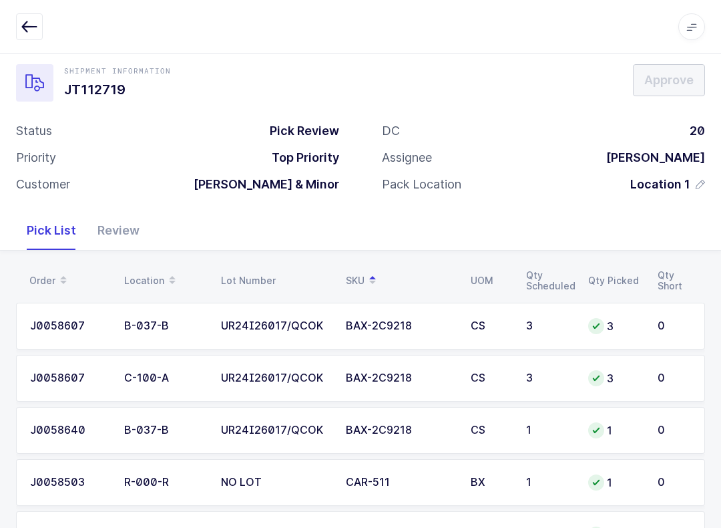
scroll to position [0, 0]
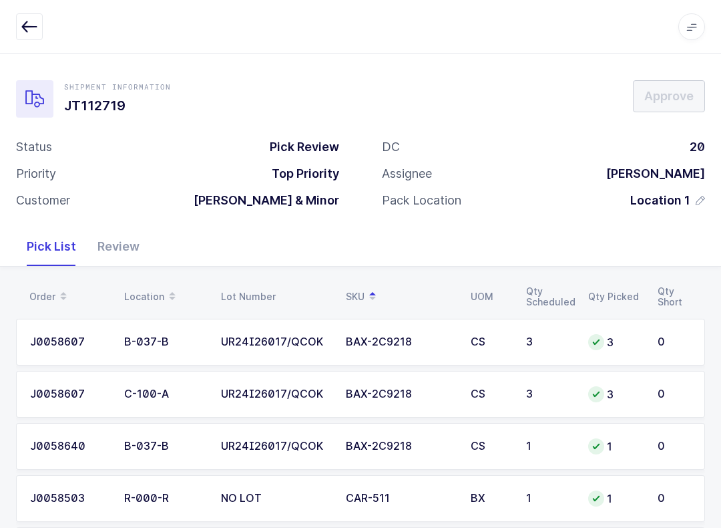
click at [38, 27] on button "button" at bounding box center [29, 26] width 27 height 27
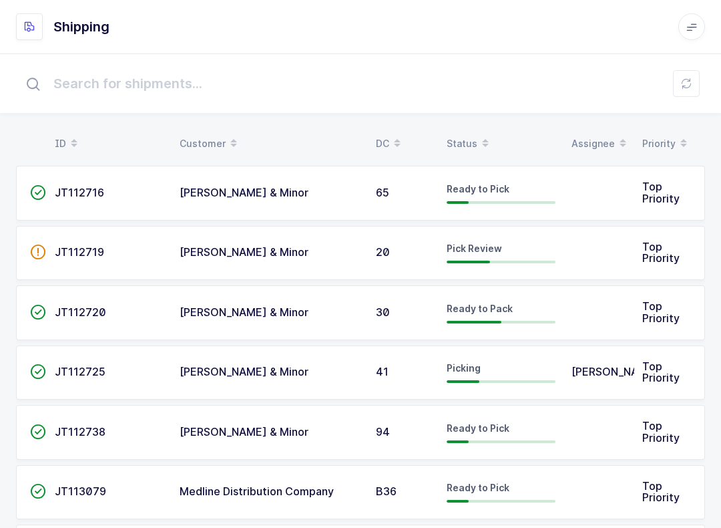
click at [462, 138] on div "Status" at bounding box center [501, 143] width 109 height 23
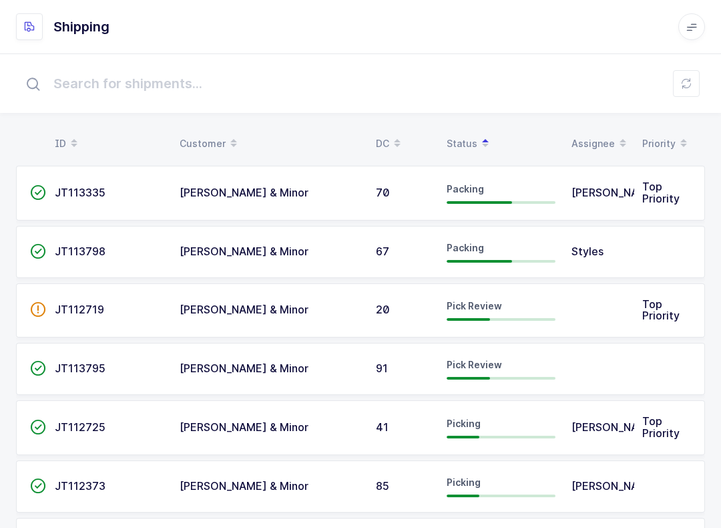
click at [519, 377] on div at bounding box center [501, 378] width 109 height 3
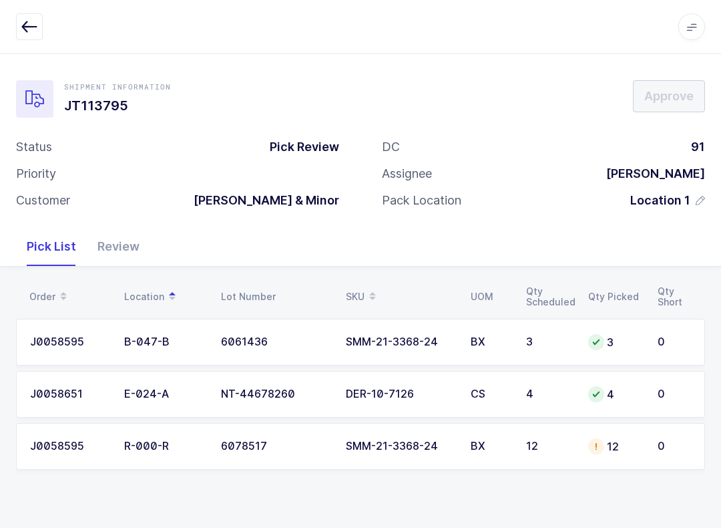
click at [30, 19] on icon "button" at bounding box center [29, 27] width 16 height 16
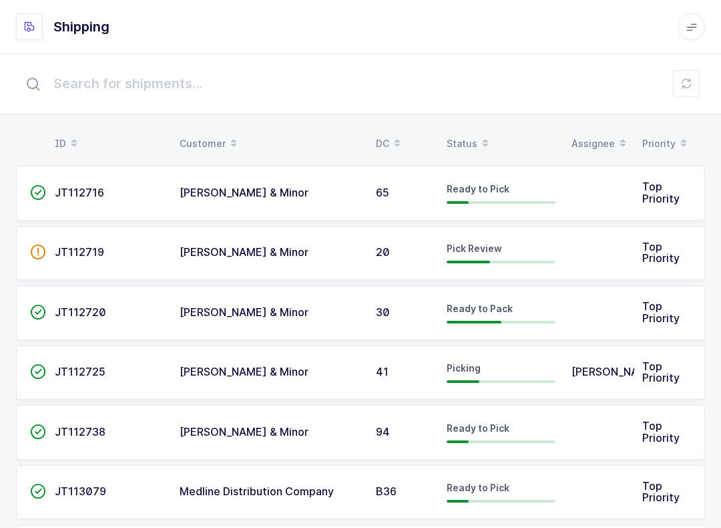
click at [478, 134] on span at bounding box center [486, 143] width 16 height 23
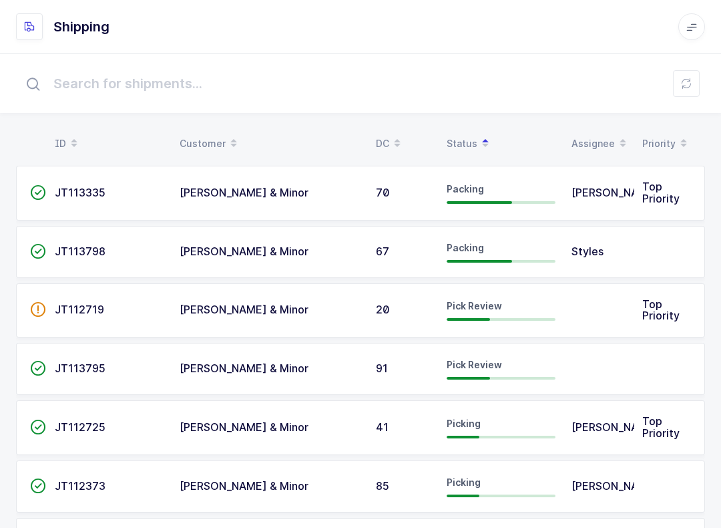
click at [496, 413] on td "Picking" at bounding box center [501, 427] width 125 height 55
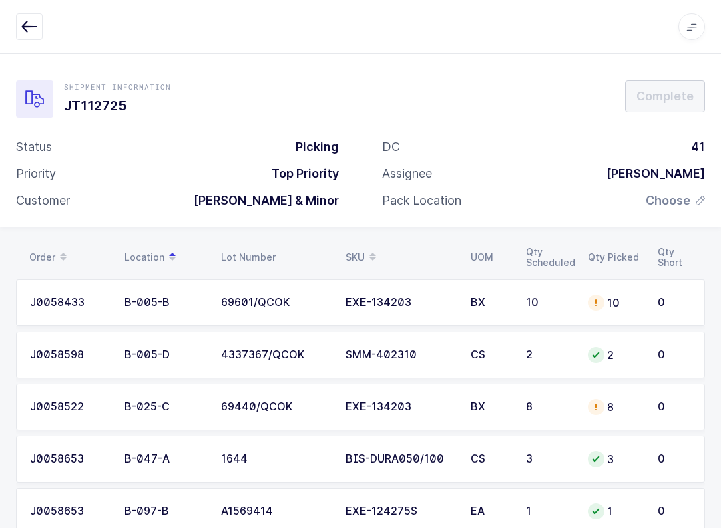
click at [673, 186] on div "DC 41 Assignee [PERSON_NAME] Pack Location Choose" at bounding box center [544, 179] width 366 height 80
click at [681, 192] on span "Choose" at bounding box center [668, 200] width 45 height 16
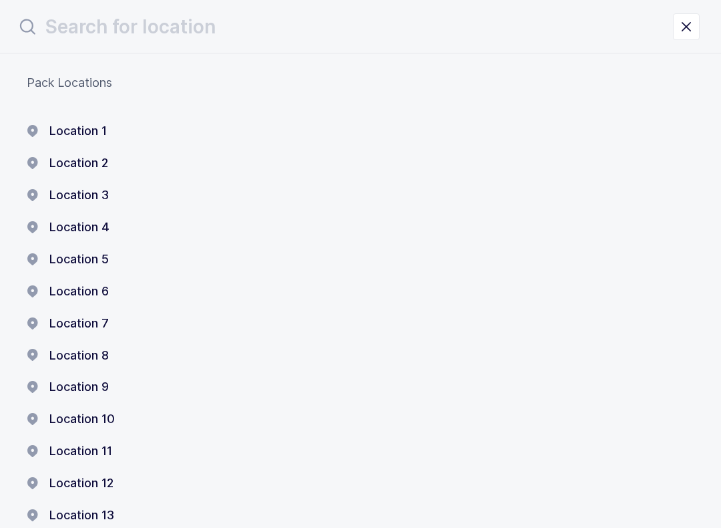
scroll to position [65, 0]
click at [89, 318] on button "Location 7" at bounding box center [68, 323] width 82 height 16
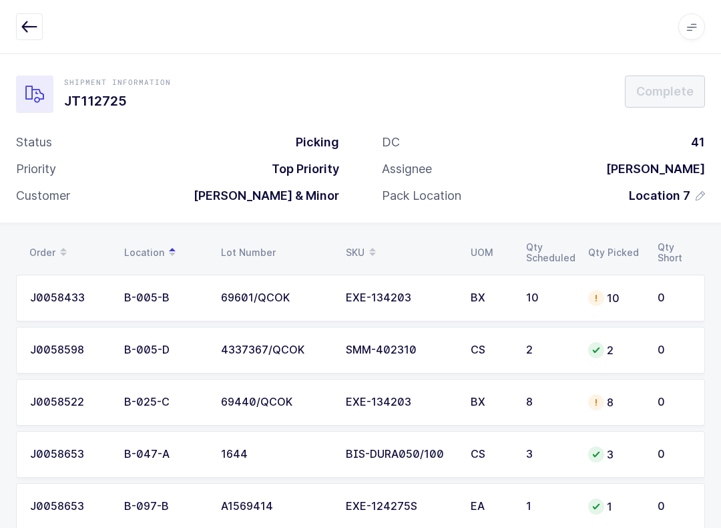
scroll to position [0, 0]
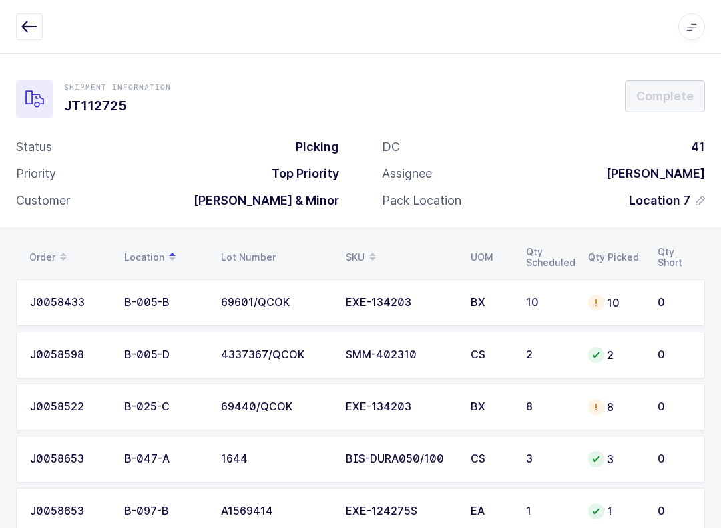
click at [24, 23] on icon "button" at bounding box center [29, 27] width 16 height 16
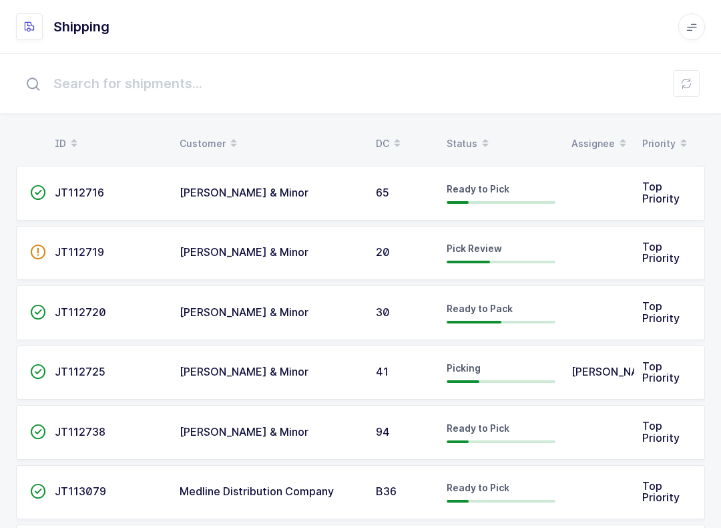
click at [472, 128] on table "ID Customer DC Status Assignee Priority" at bounding box center [360, 143] width 689 height 33
click at [473, 137] on div "Status" at bounding box center [501, 143] width 109 height 23
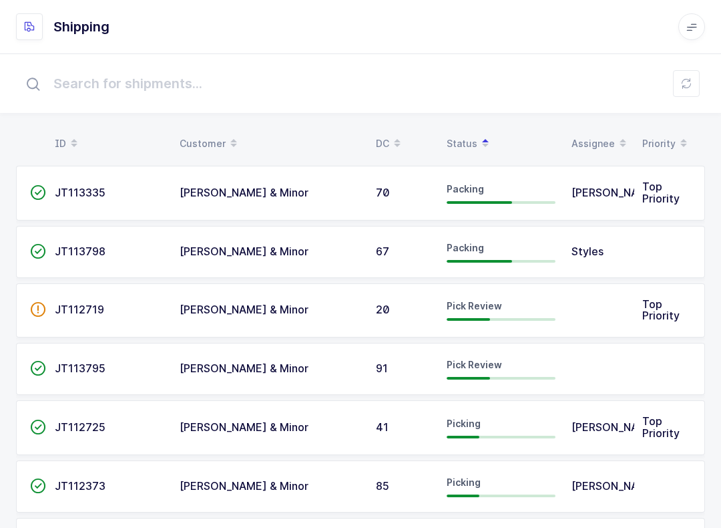
click at [507, 428] on div "Picking" at bounding box center [501, 427] width 109 height 21
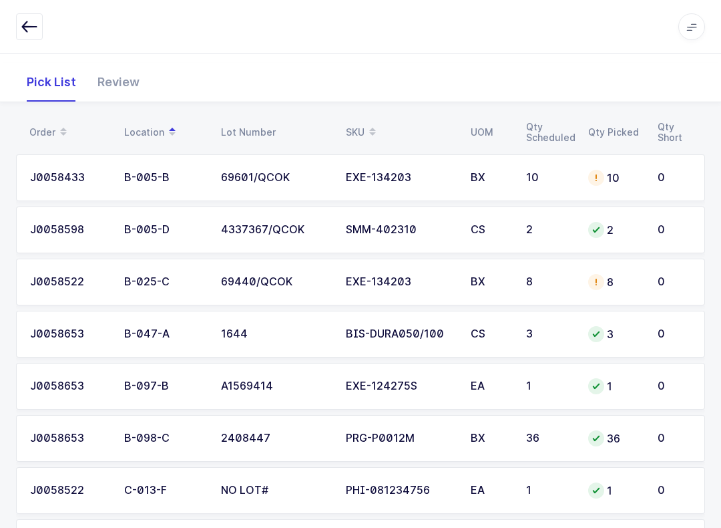
scroll to position [152, 0]
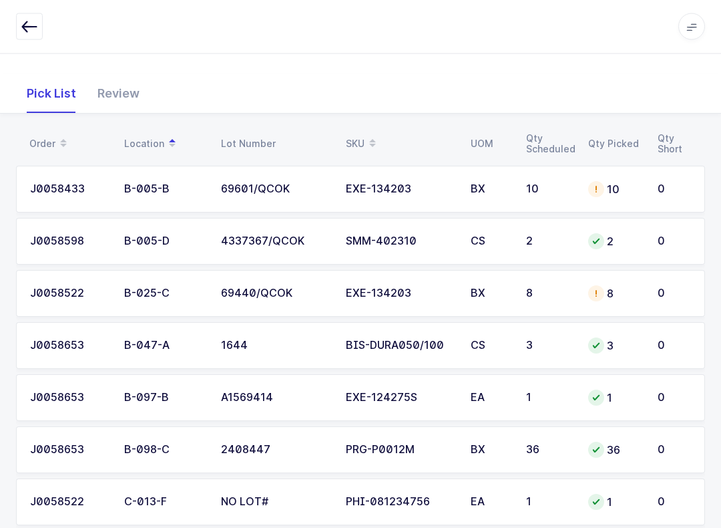
click at [371, 136] on icon at bounding box center [372, 139] width 7 height 7
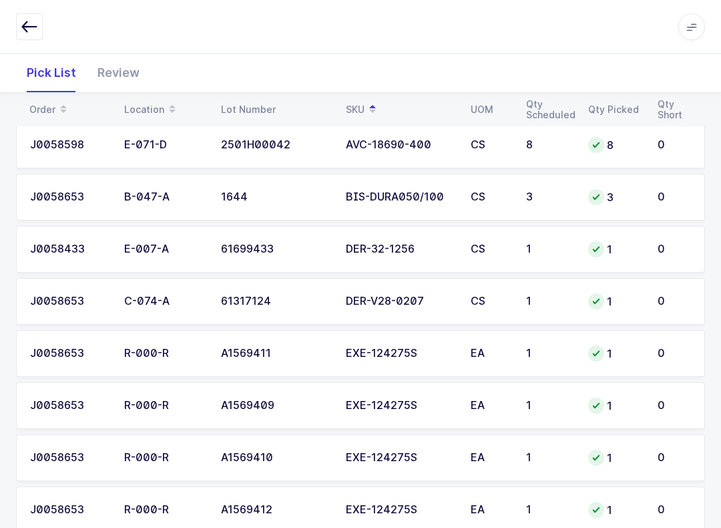
scroll to position [239, 0]
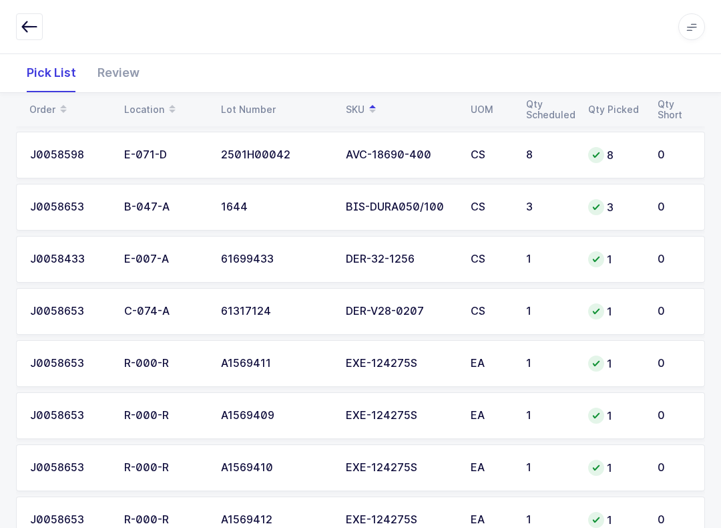
click at [123, 64] on div "Review" at bounding box center [118, 72] width 63 height 39
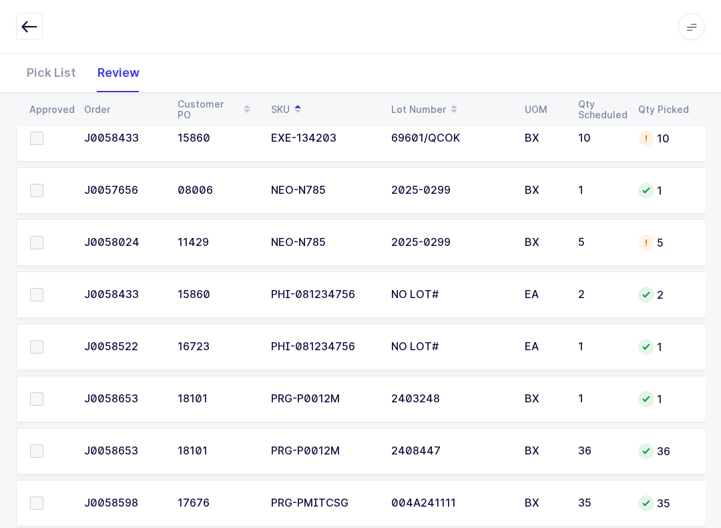
scroll to position [1326, 0]
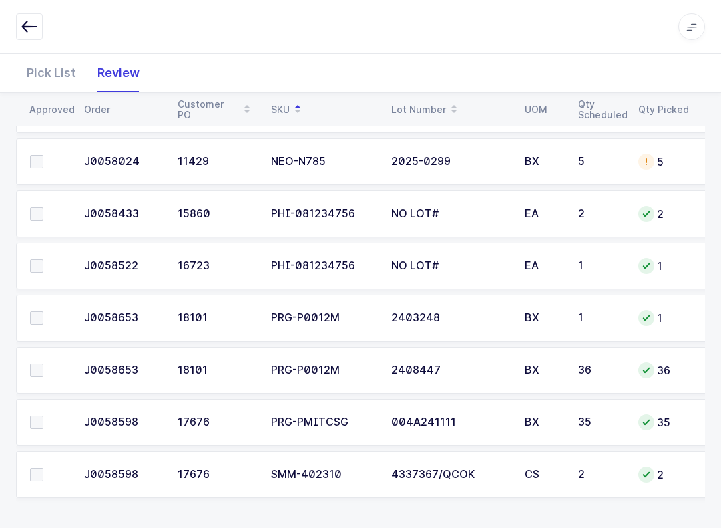
click at [46, 473] on label at bounding box center [49, 474] width 38 height 13
click at [43, 468] on input "checkbox" at bounding box center [43, 468] width 0 height 0
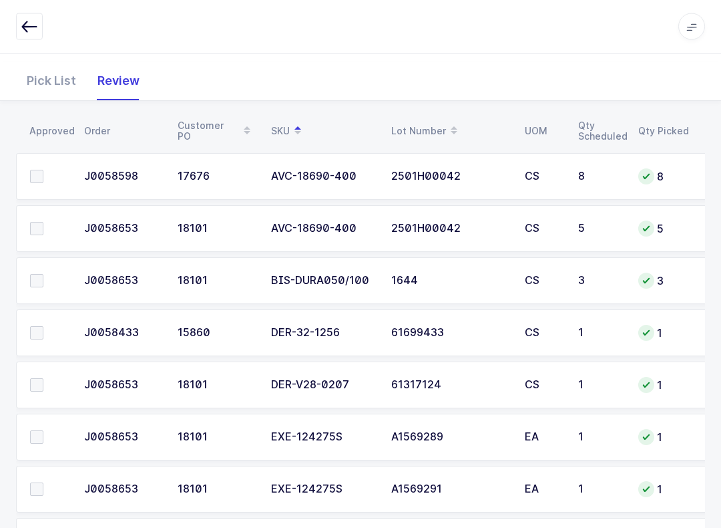
scroll to position [166, 0]
click at [34, 378] on span at bounding box center [36, 384] width 13 height 13
click at [43, 378] on input "checkbox" at bounding box center [43, 378] width 0 height 0
click at [674, 276] on div "3" at bounding box center [663, 280] width 51 height 16
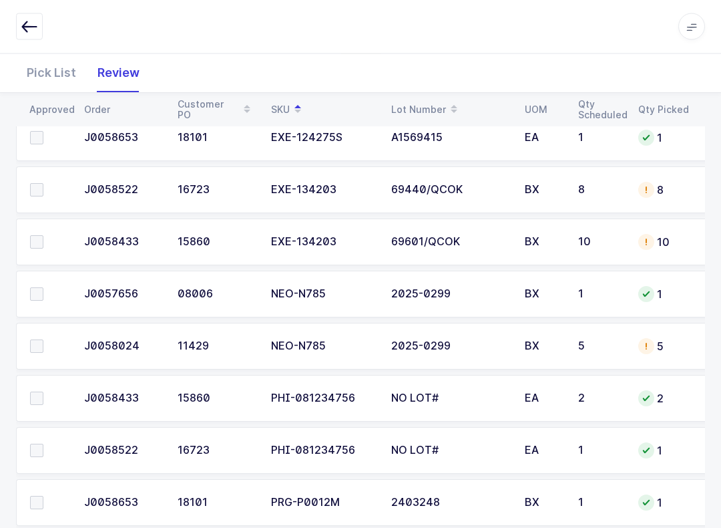
scroll to position [1125, 0]
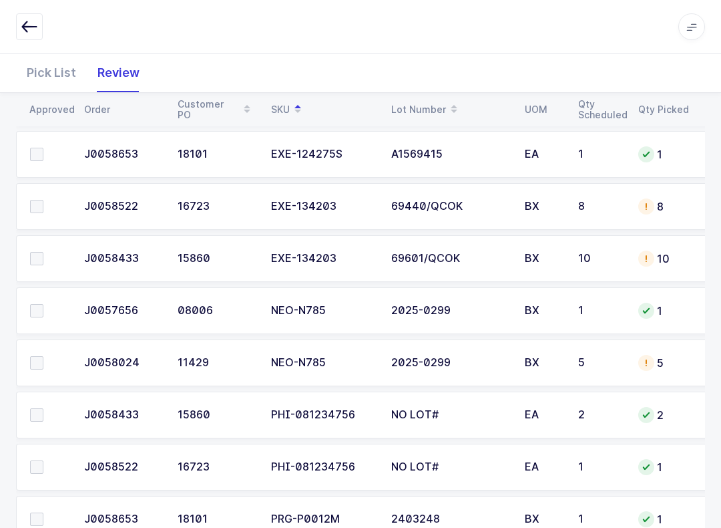
click at [43, 409] on span at bounding box center [36, 414] width 13 height 13
click at [43, 408] on input "checkbox" at bounding box center [43, 408] width 0 height 0
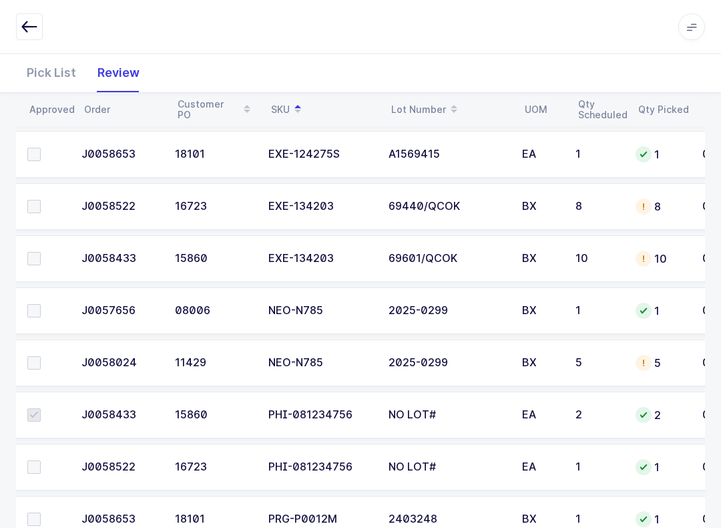
scroll to position [0, 3]
click at [33, 465] on span at bounding box center [33, 466] width 13 height 13
click at [41, 460] on input "checkbox" at bounding box center [41, 460] width 0 height 0
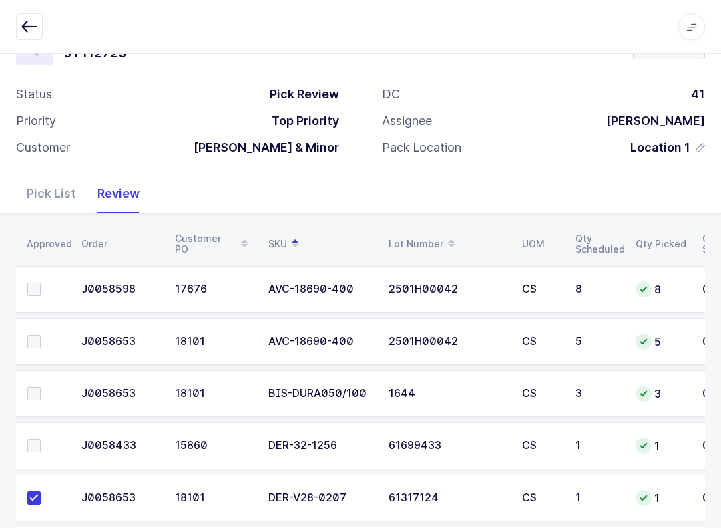
scroll to position [70, 0]
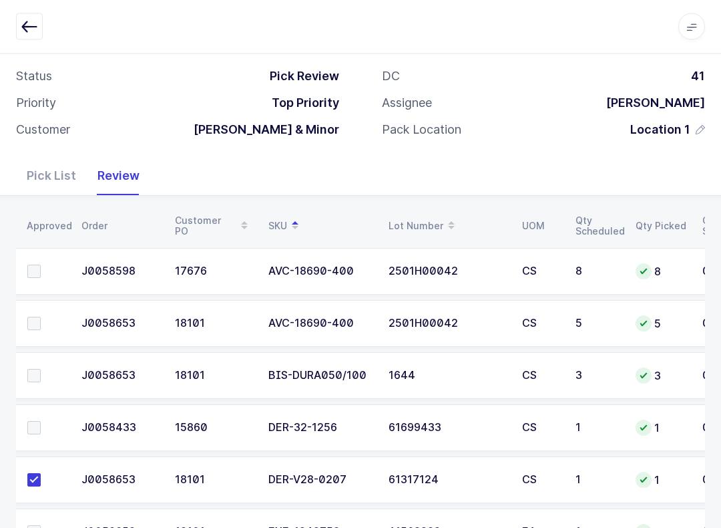
click at [45, 369] on label at bounding box center [46, 375] width 38 height 13
click at [41, 369] on input "checkbox" at bounding box center [41, 369] width 0 height 0
click at [36, 268] on span at bounding box center [33, 270] width 13 height 13
click at [41, 264] on input "checkbox" at bounding box center [41, 264] width 0 height 0
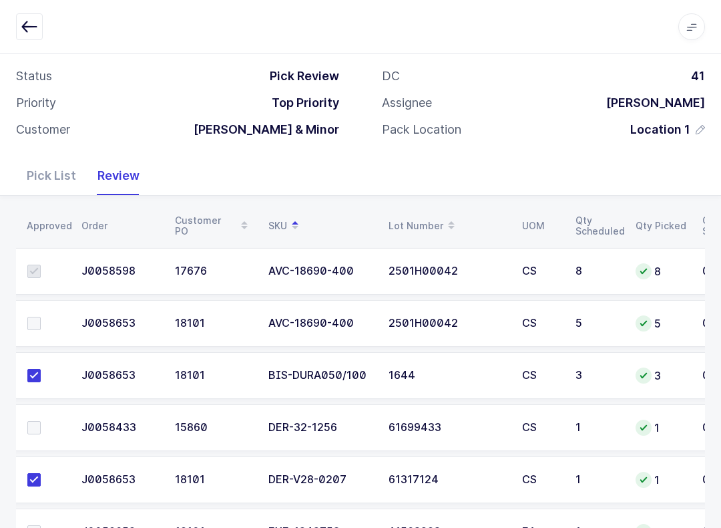
click at [35, 317] on span at bounding box center [33, 323] width 13 height 13
click at [41, 317] on input "checkbox" at bounding box center [41, 317] width 0 height 0
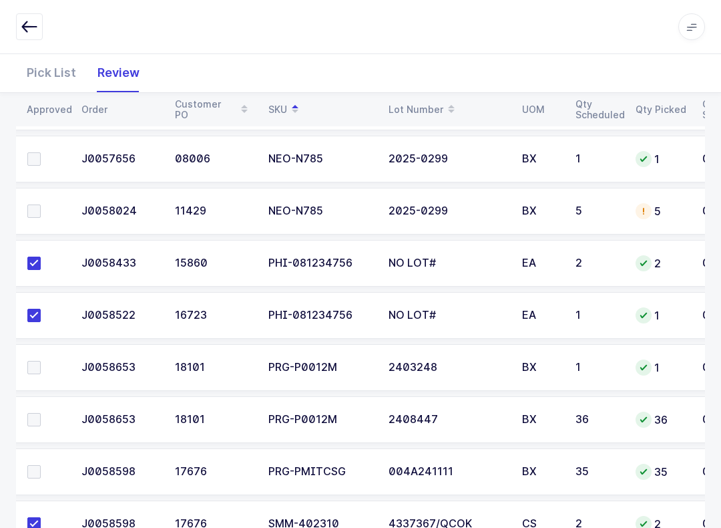
scroll to position [1326, 0]
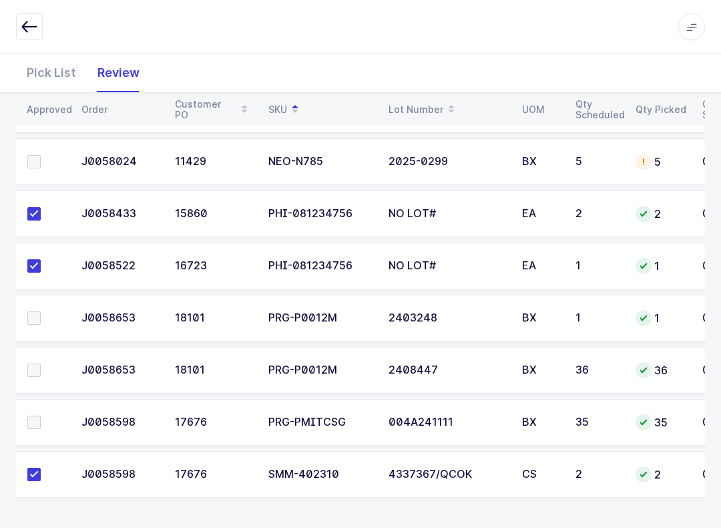
click at [43, 363] on label at bounding box center [46, 369] width 38 height 13
click at [41, 363] on input "checkbox" at bounding box center [41, 363] width 0 height 0
click at [55, 317] on label at bounding box center [46, 317] width 38 height 13
click at [41, 311] on input "checkbox" at bounding box center [41, 311] width 0 height 0
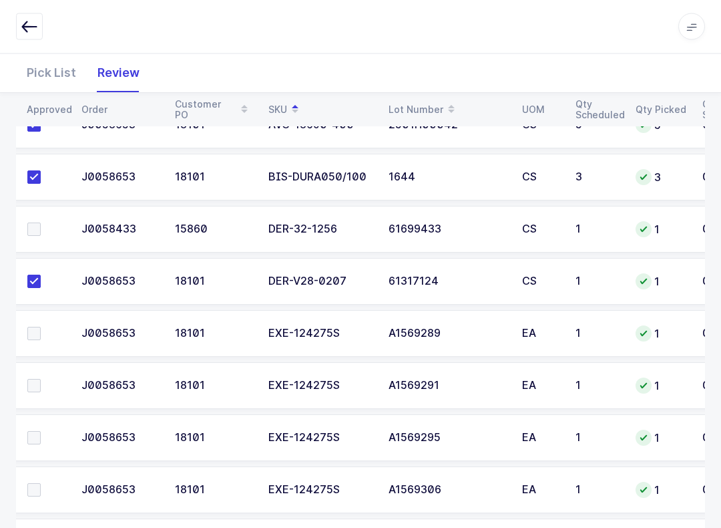
scroll to position [329, 0]
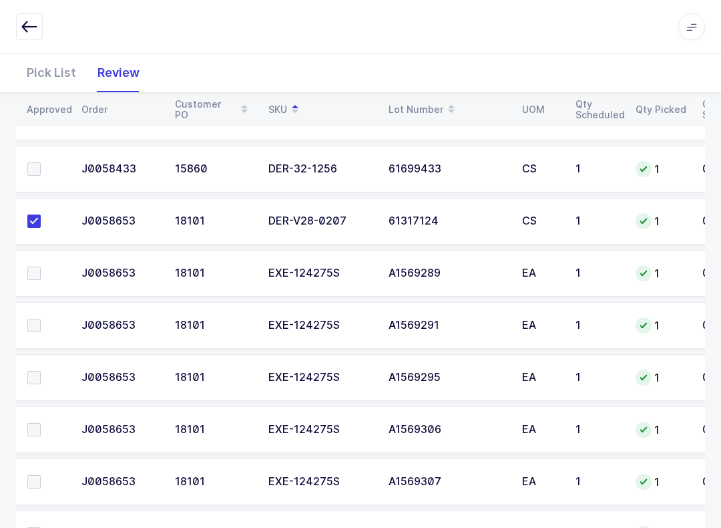
click at [46, 167] on label at bounding box center [46, 168] width 38 height 13
click at [41, 162] on input "checkbox" at bounding box center [41, 162] width 0 height 0
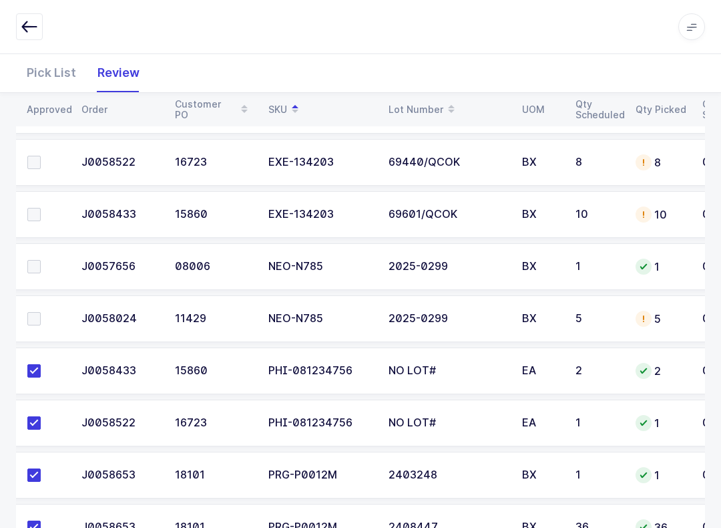
scroll to position [1146, 0]
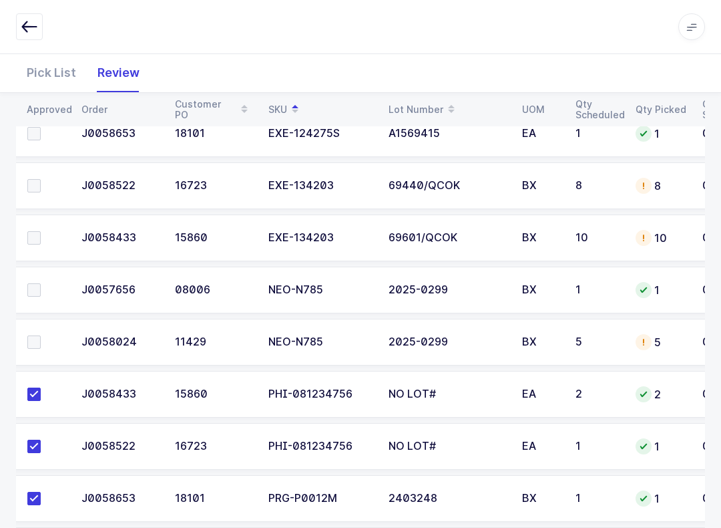
click at [35, 323] on td at bounding box center [43, 342] width 60 height 47
click at [37, 344] on span at bounding box center [33, 341] width 13 height 13
click at [41, 335] on input "checkbox" at bounding box center [41, 335] width 0 height 0
click at [31, 297] on td at bounding box center [43, 289] width 60 height 47
click at [39, 283] on span at bounding box center [33, 289] width 13 height 13
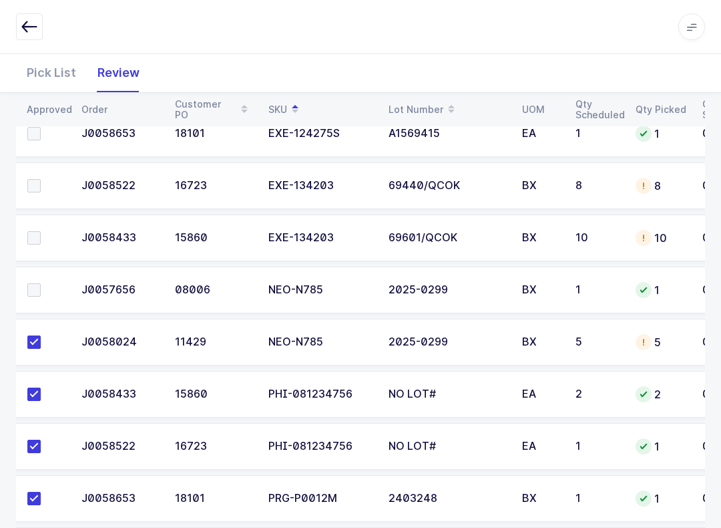
click at [41, 283] on input "checkbox" at bounding box center [41, 283] width 0 height 0
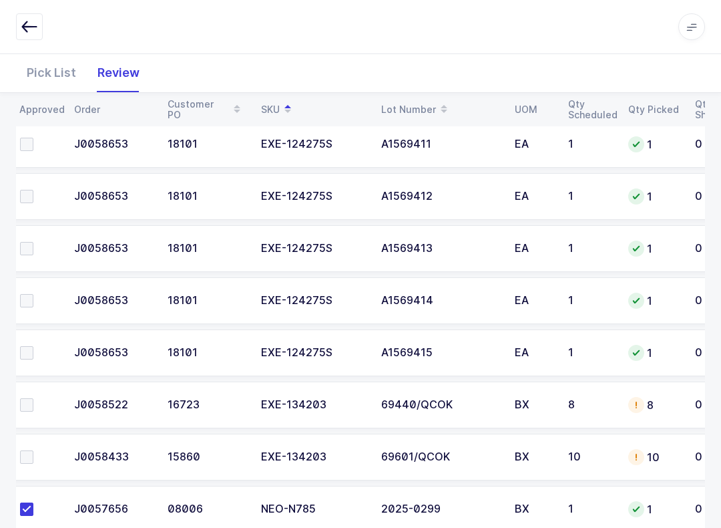
scroll to position [926, 0]
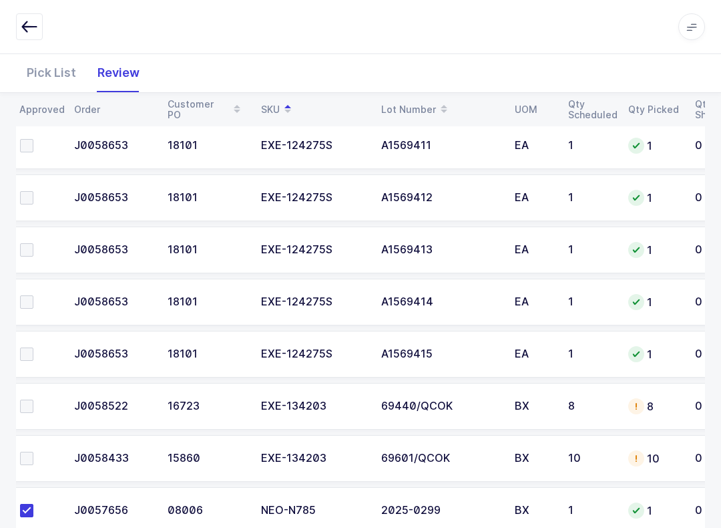
click at [33, 451] on span at bounding box center [26, 457] width 13 height 13
click at [33, 451] on input "checkbox" at bounding box center [33, 451] width 0 height 0
click at [28, 391] on td at bounding box center [36, 406] width 60 height 47
click at [30, 339] on td at bounding box center [36, 354] width 60 height 47
click at [32, 290] on td at bounding box center [36, 302] width 60 height 47
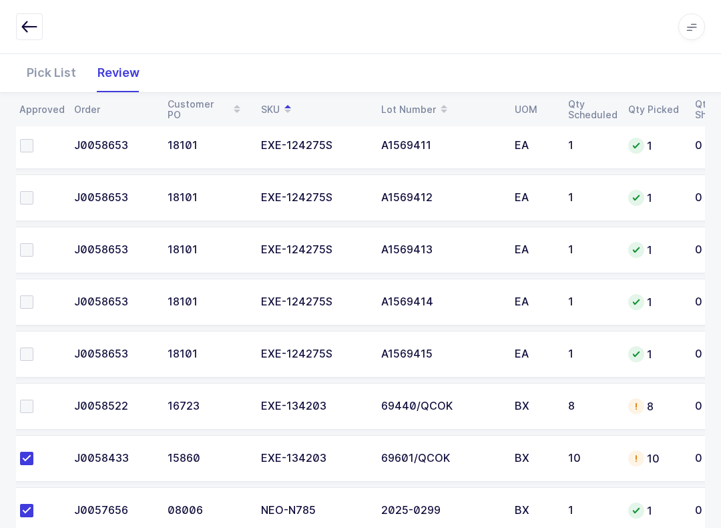
click at [38, 243] on label at bounding box center [39, 249] width 38 height 13
click at [33, 243] on input "checkbox" at bounding box center [33, 243] width 0 height 0
click at [32, 194] on span at bounding box center [26, 197] width 13 height 13
click at [33, 191] on input "checkbox" at bounding box center [33, 191] width 0 height 0
click at [29, 139] on span at bounding box center [26, 145] width 13 height 13
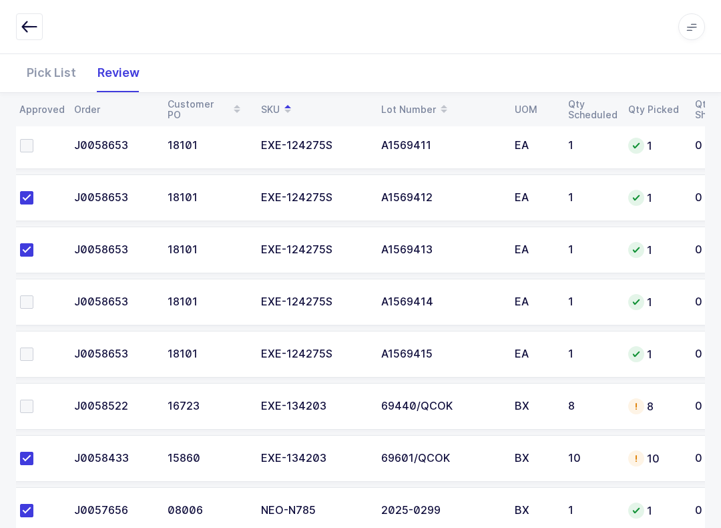
click at [33, 139] on input "checkbox" at bounding box center [33, 139] width 0 height 0
click at [35, 296] on label at bounding box center [39, 301] width 38 height 13
click at [33, 295] on input "checkbox" at bounding box center [33, 295] width 0 height 0
click at [39, 349] on label at bounding box center [39, 353] width 38 height 13
click at [33, 347] on input "checkbox" at bounding box center [33, 347] width 0 height 0
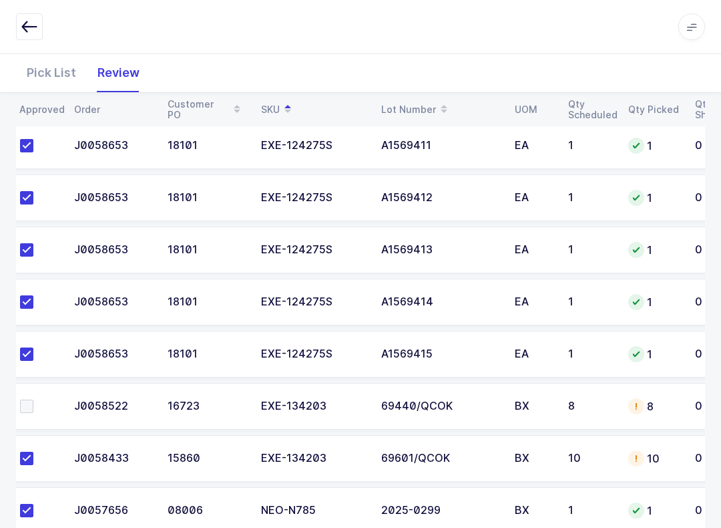
click at [31, 400] on span at bounding box center [26, 405] width 13 height 13
click at [33, 399] on input "checkbox" at bounding box center [33, 399] width 0 height 0
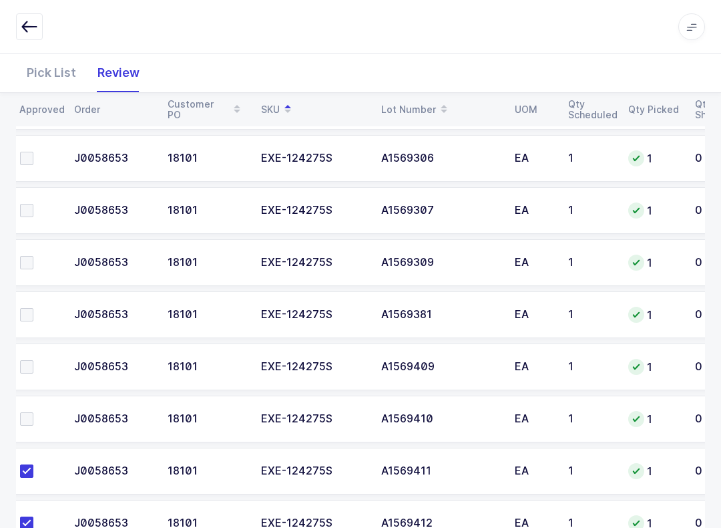
scroll to position [591, 0]
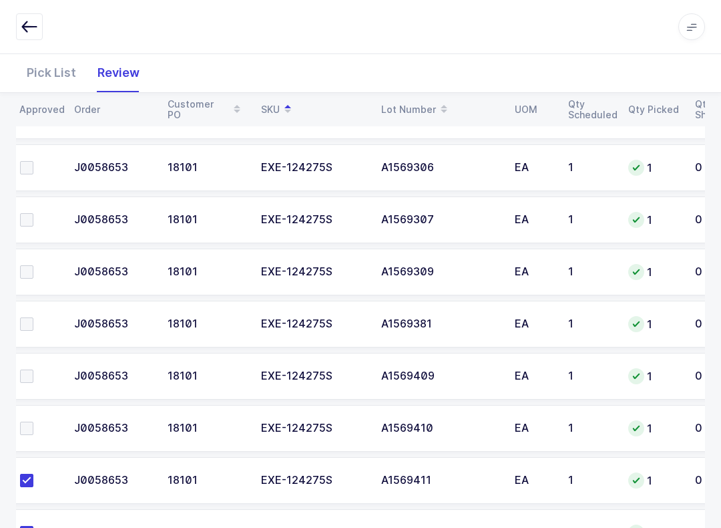
click at [34, 423] on label at bounding box center [39, 427] width 38 height 13
click at [33, 421] on input "checkbox" at bounding box center [33, 421] width 0 height 0
click at [35, 372] on label at bounding box center [39, 375] width 38 height 13
click at [33, 369] on input "checkbox" at bounding box center [33, 369] width 0 height 0
click at [35, 321] on label at bounding box center [39, 323] width 38 height 13
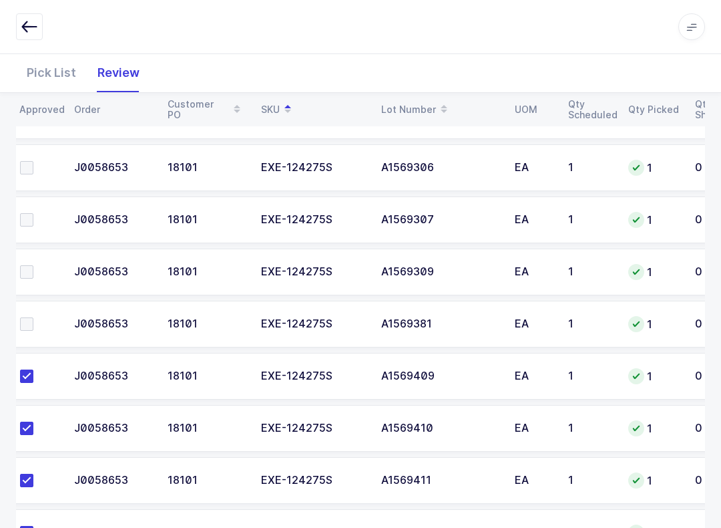
click at [33, 317] on input "checkbox" at bounding box center [33, 317] width 0 height 0
click at [33, 274] on label at bounding box center [39, 271] width 38 height 13
click at [33, 265] on input "checkbox" at bounding box center [33, 265] width 0 height 0
click at [25, 219] on span at bounding box center [26, 219] width 13 height 13
click at [33, 213] on input "checkbox" at bounding box center [33, 213] width 0 height 0
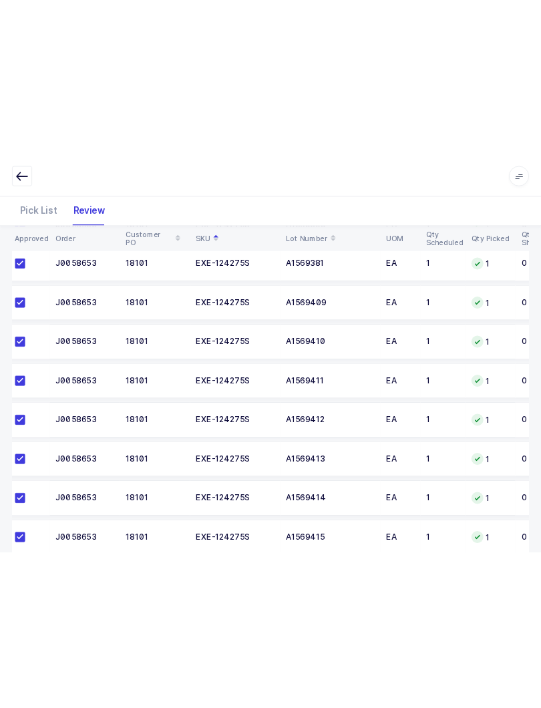
scroll to position [773, 0]
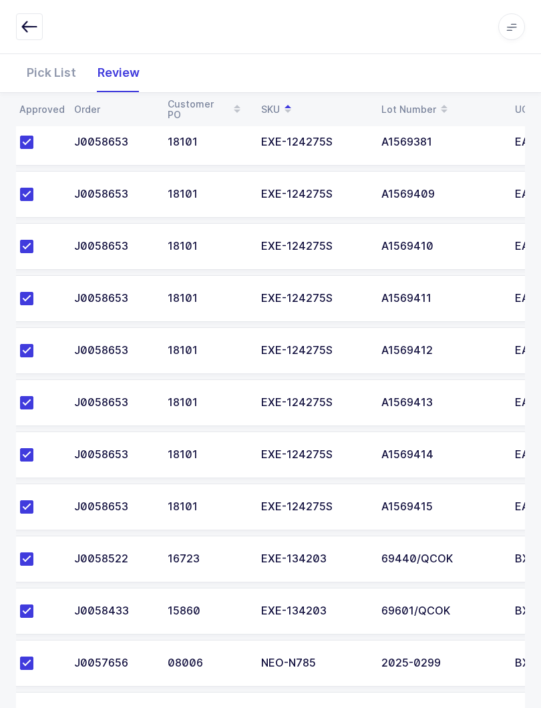
click at [513, 31] on icon at bounding box center [511, 26] width 11 height 11
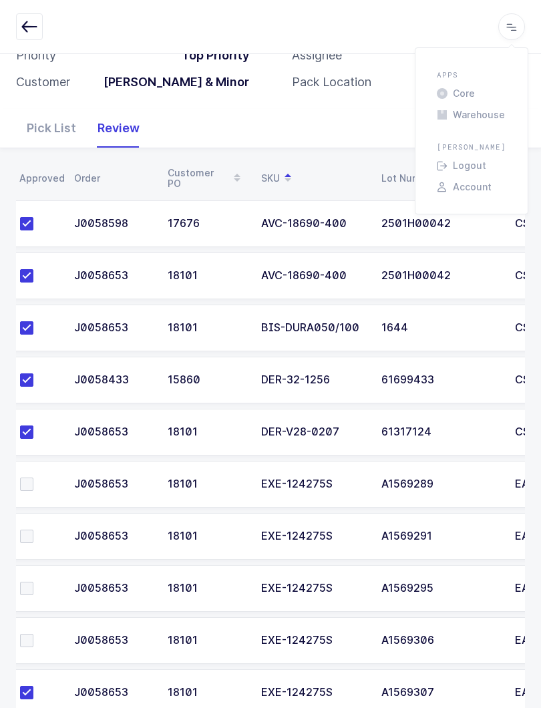
scroll to position [0, 0]
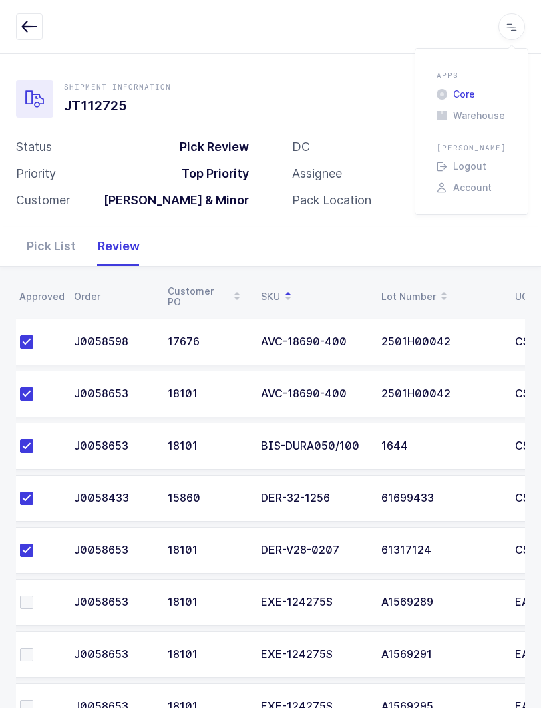
click at [464, 89] on li "Core" at bounding box center [471, 94] width 80 height 11
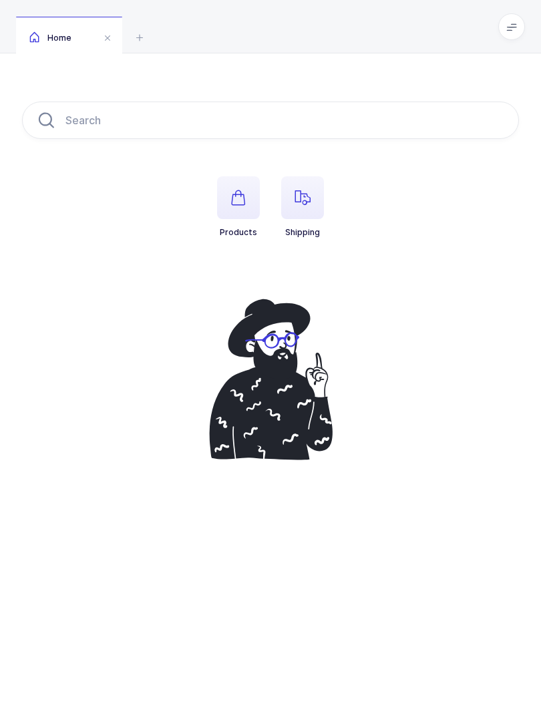
click at [323, 192] on span "button" at bounding box center [302, 197] width 43 height 43
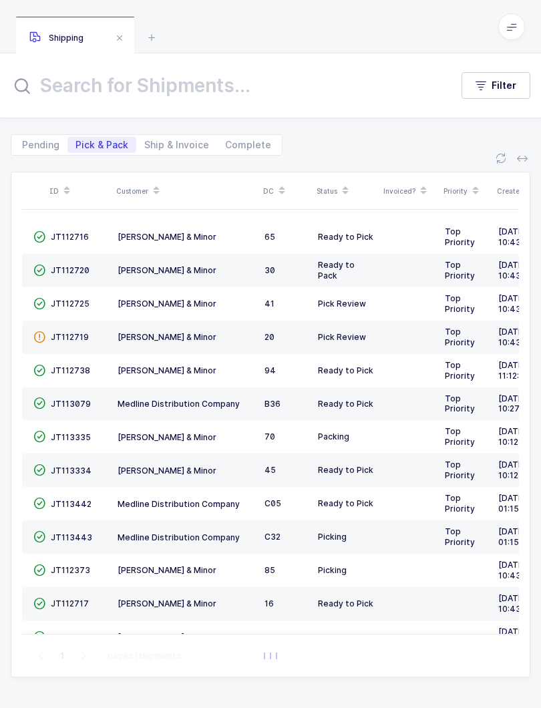
click at [75, 302] on span "JT112725" at bounding box center [70, 304] width 39 height 10
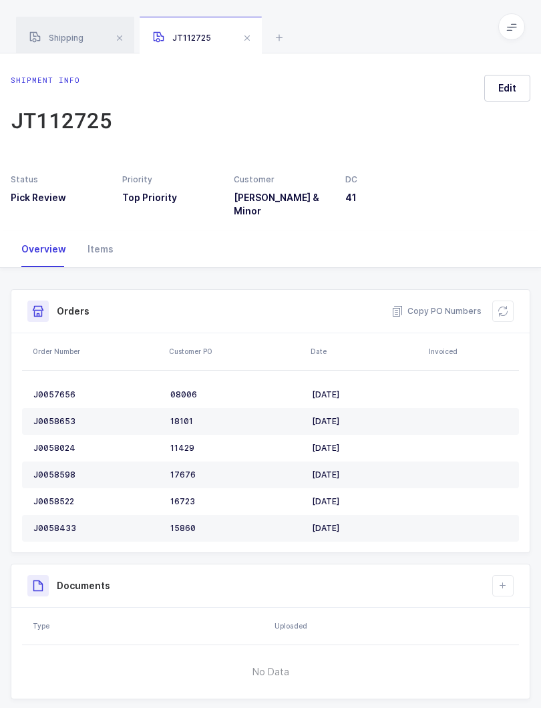
click at [97, 238] on div "Items" at bounding box center [100, 249] width 47 height 36
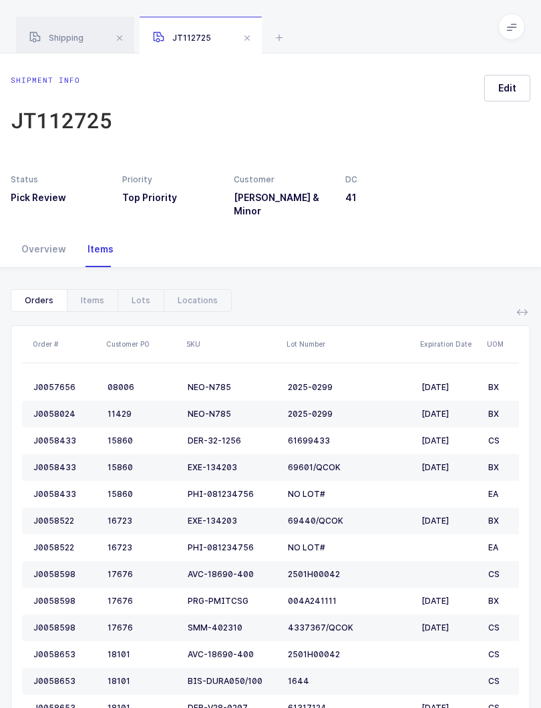
click at [85, 290] on div "Items" at bounding box center [92, 300] width 51 height 21
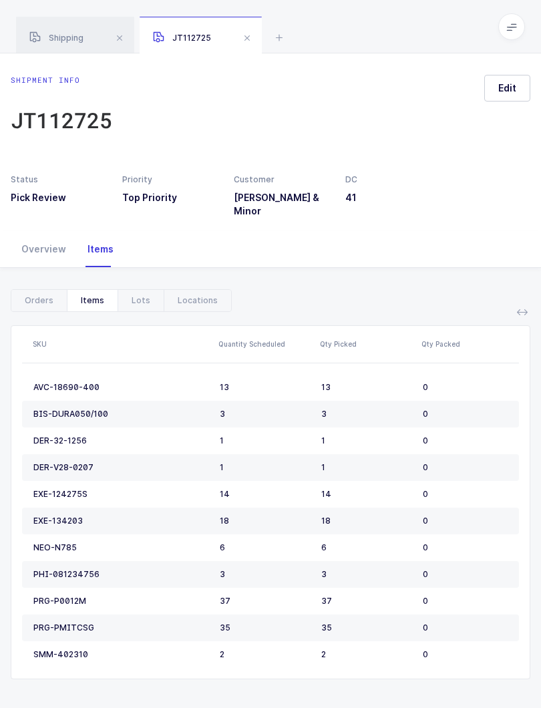
click at [514, 35] on span at bounding box center [511, 26] width 27 height 27
click at [492, 116] on li "Warehouse" at bounding box center [471, 115] width 80 height 11
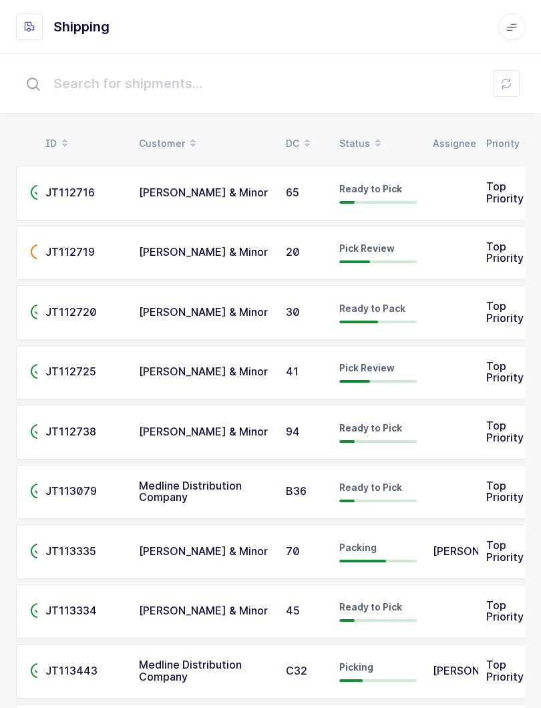
click at [333, 371] on td "Pick Review" at bounding box center [378, 372] width 94 height 55
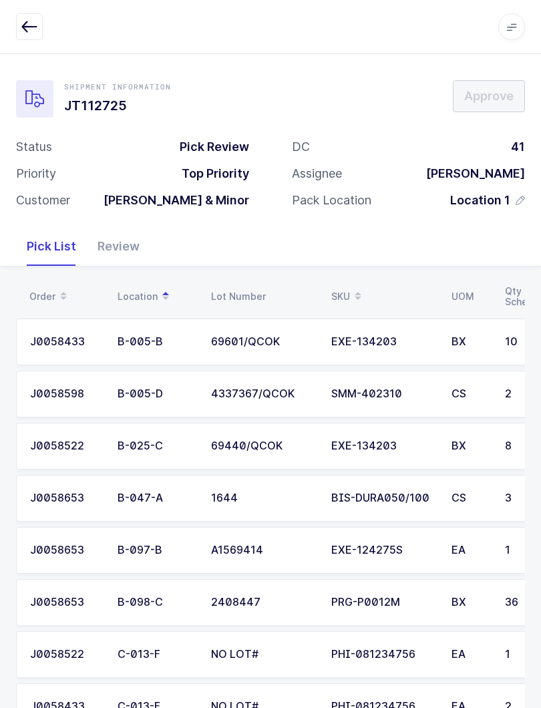
click at [132, 248] on div "Review" at bounding box center [118, 246] width 63 height 39
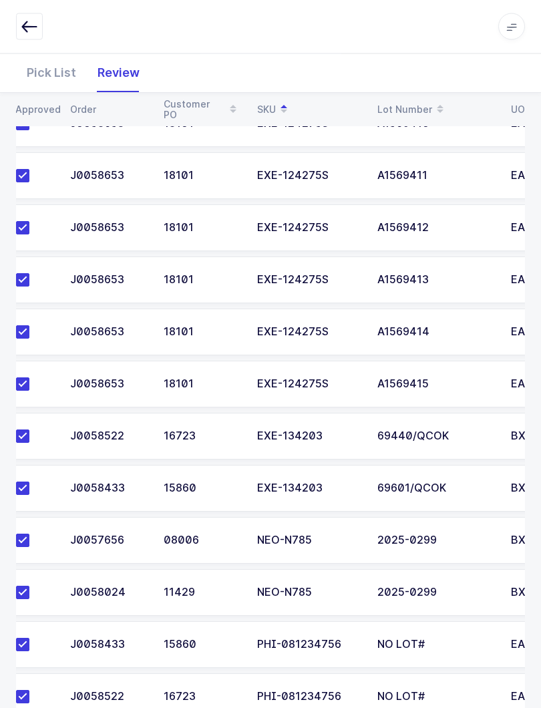
scroll to position [922, 0]
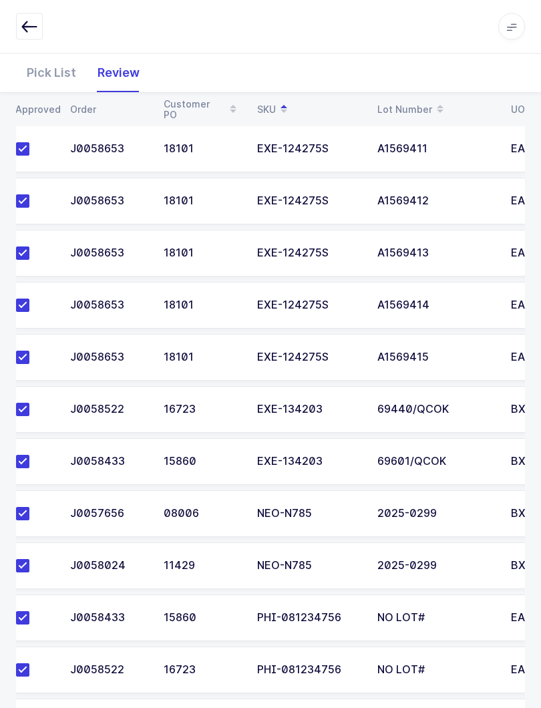
click at [29, 461] on span at bounding box center [22, 461] width 13 height 13
click at [29, 455] on input "checkbox" at bounding box center [29, 455] width 0 height 0
click at [31, 413] on label at bounding box center [35, 409] width 38 height 13
click at [29, 403] on input "checkbox" at bounding box center [29, 403] width 0 height 0
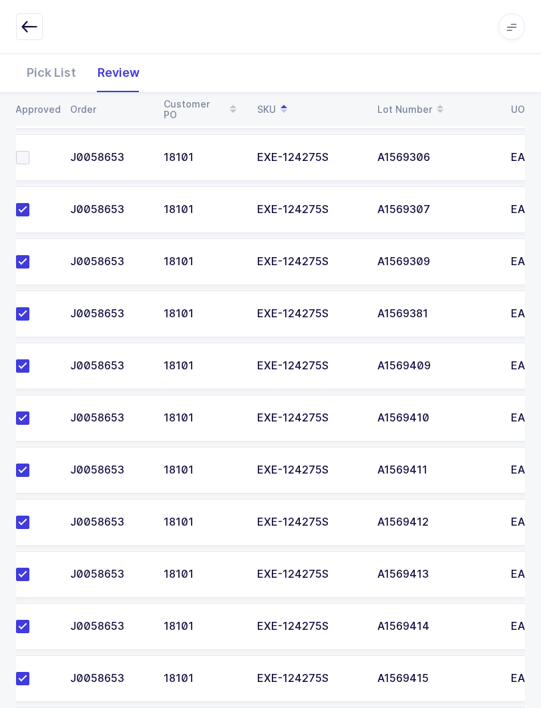
scroll to position [600, 0]
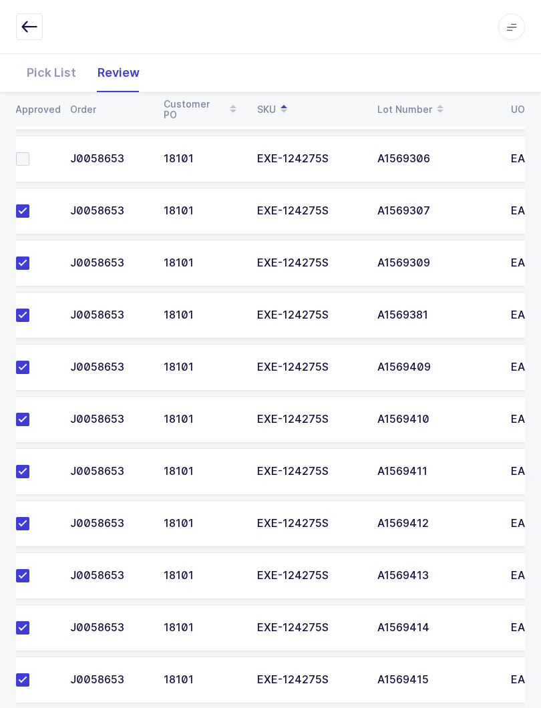
click at [182, 472] on div "18101" at bounding box center [202, 472] width 77 height 12
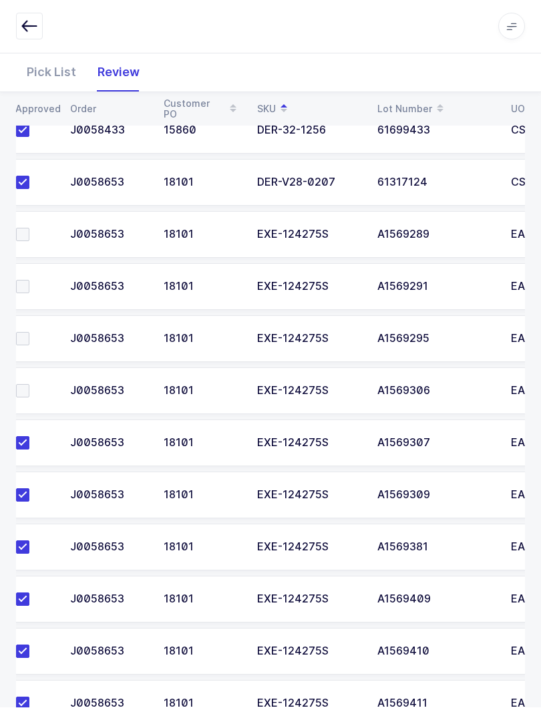
click at [35, 388] on label at bounding box center [35, 391] width 38 height 13
click at [29, 385] on input "checkbox" at bounding box center [29, 385] width 0 height 0
click at [25, 340] on span at bounding box center [22, 338] width 13 height 13
click at [29, 332] on input "checkbox" at bounding box center [29, 332] width 0 height 0
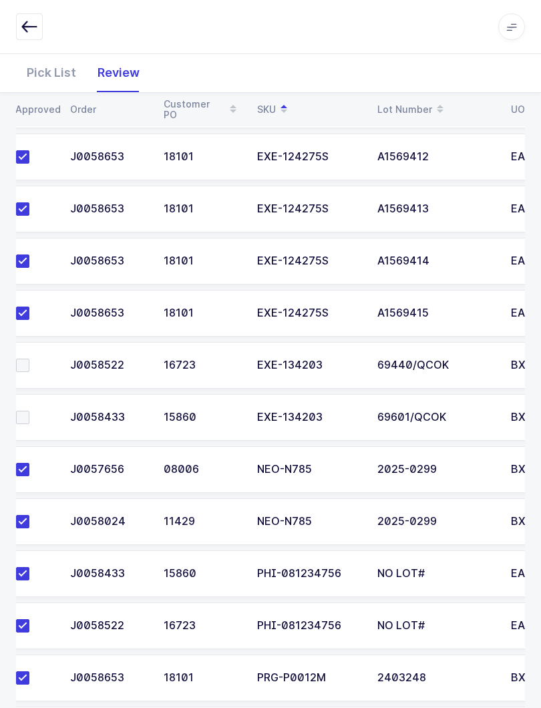
scroll to position [958, 0]
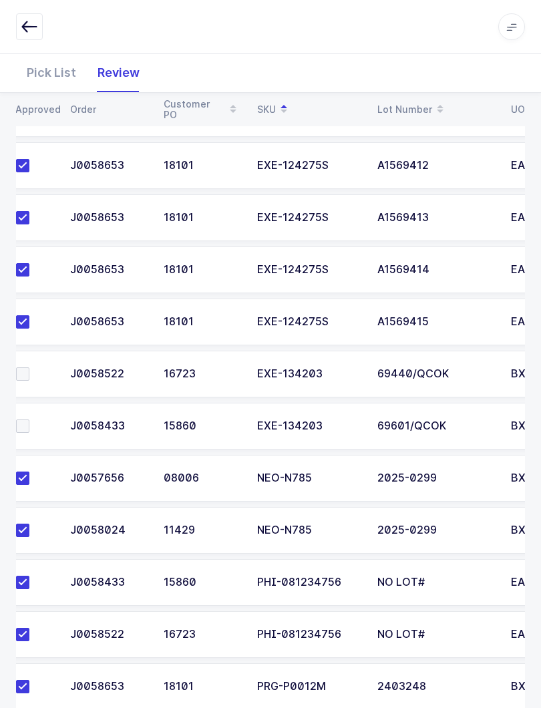
click at [490, 571] on td "NO LOT#" at bounding box center [436, 582] width 134 height 47
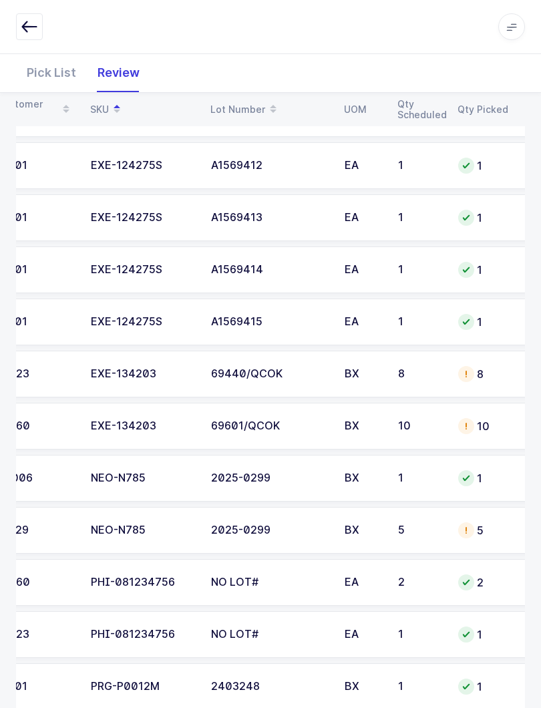
scroll to position [0, 180]
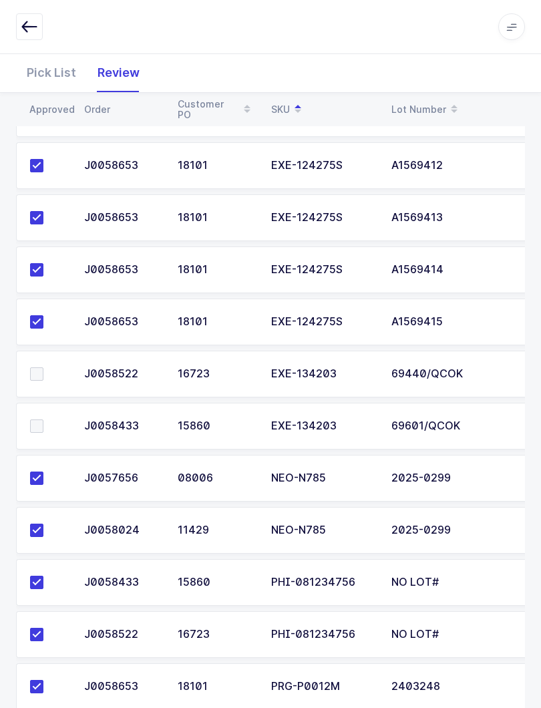
click at [33, 429] on span at bounding box center [36, 425] width 13 height 13
click at [43, 419] on input "checkbox" at bounding box center [43, 419] width 0 height 0
click at [51, 378] on label at bounding box center [49, 373] width 38 height 13
click at [43, 367] on input "checkbox" at bounding box center [43, 367] width 0 height 0
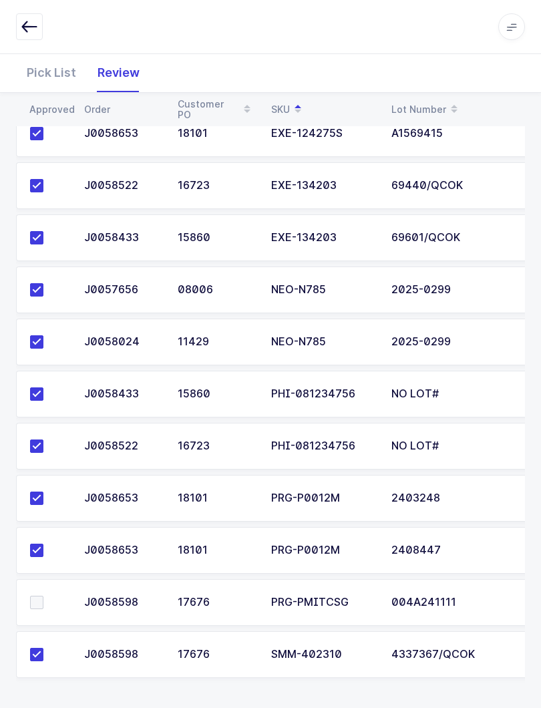
click at [47, 72] on div "Pick List" at bounding box center [51, 72] width 71 height 39
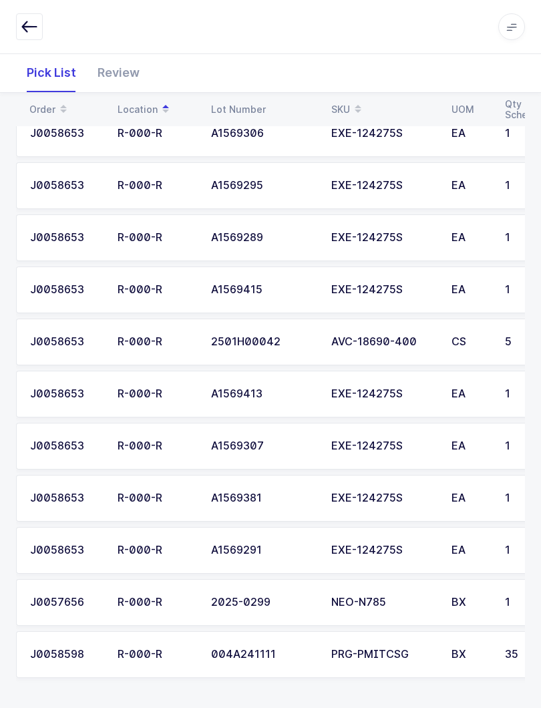
click at [356, 102] on icon at bounding box center [358, 105] width 7 height 7
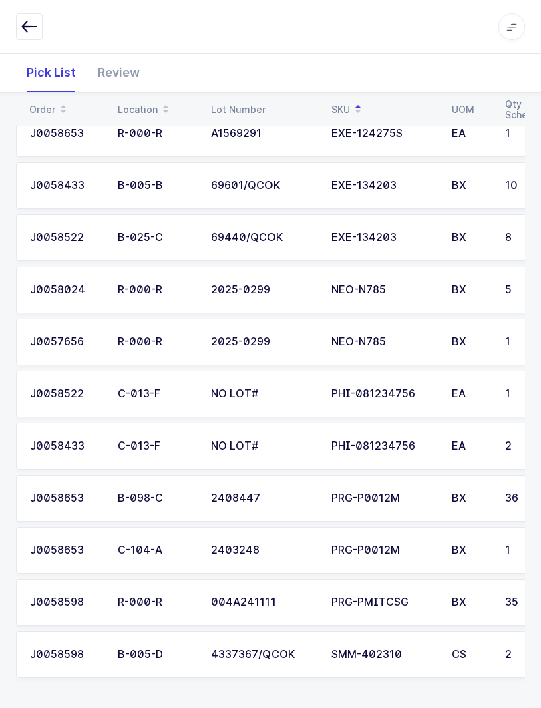
click at [400, 597] on div "PRG-PMITCSG" at bounding box center [383, 602] width 104 height 12
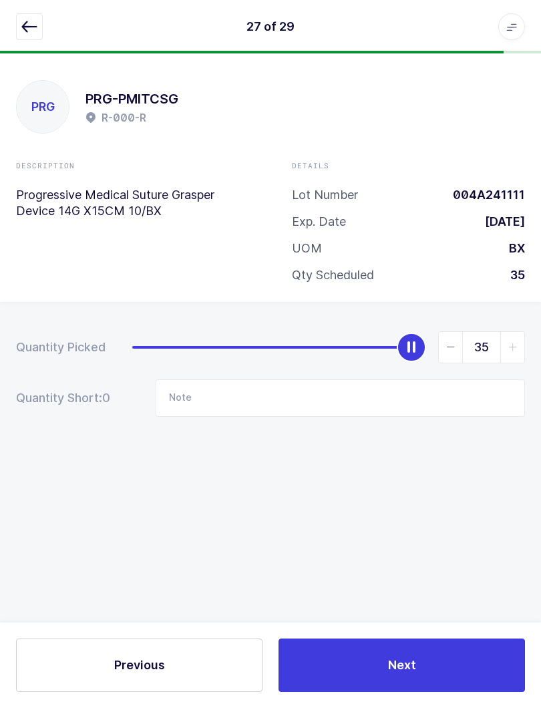
click at [37, 22] on icon "button" at bounding box center [29, 27] width 16 height 16
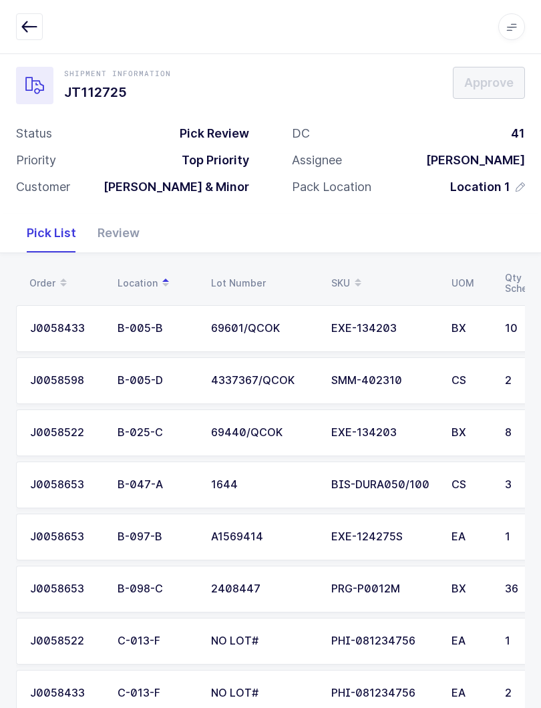
click at [352, 284] on span at bounding box center [358, 283] width 16 height 23
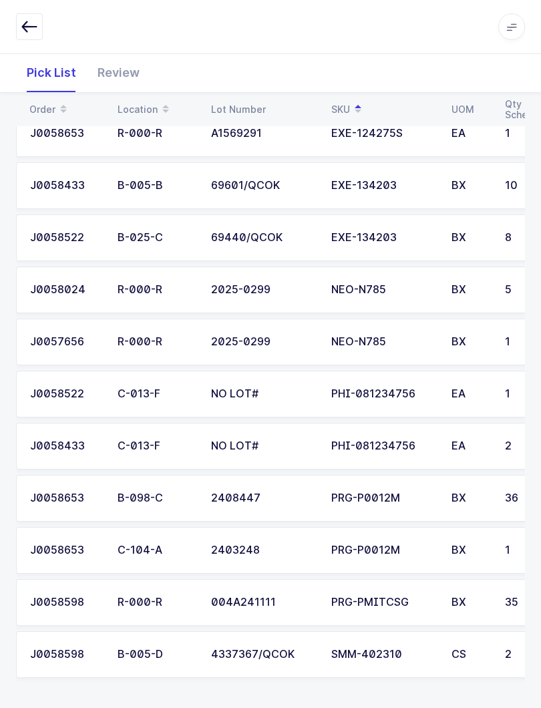
click at [122, 70] on div "Review" at bounding box center [118, 72] width 63 height 39
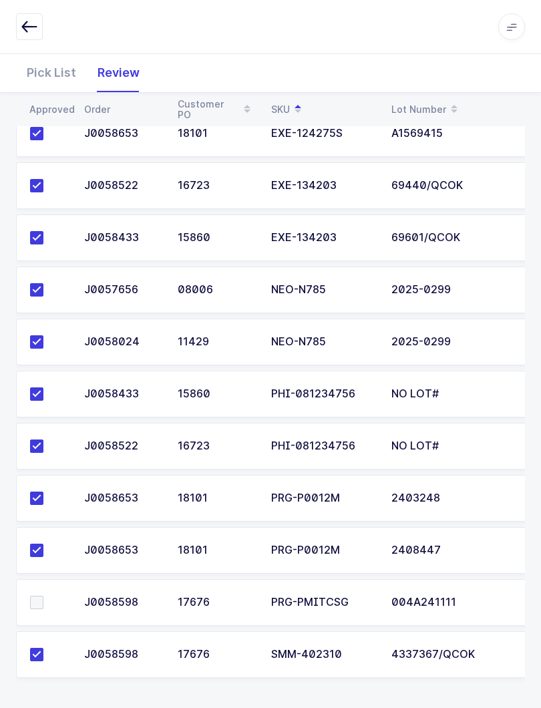
scroll to position [0, 0]
click at [43, 598] on label at bounding box center [49, 602] width 38 height 13
click at [43, 596] on input "checkbox" at bounding box center [43, 596] width 0 height 0
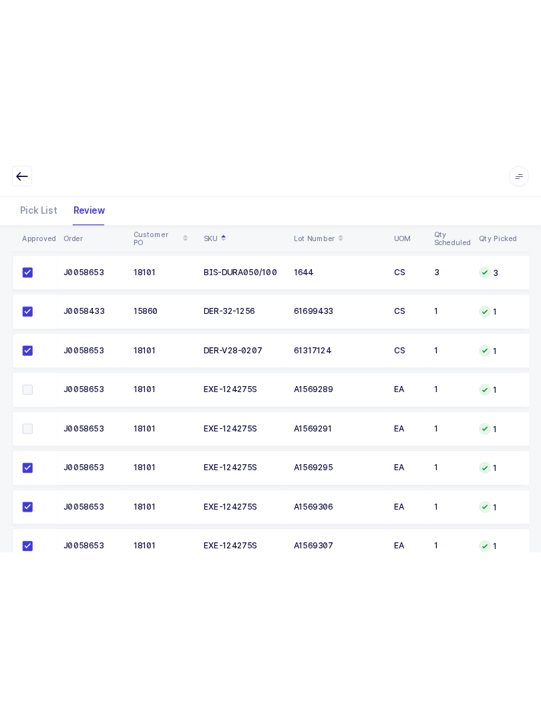
scroll to position [292, 0]
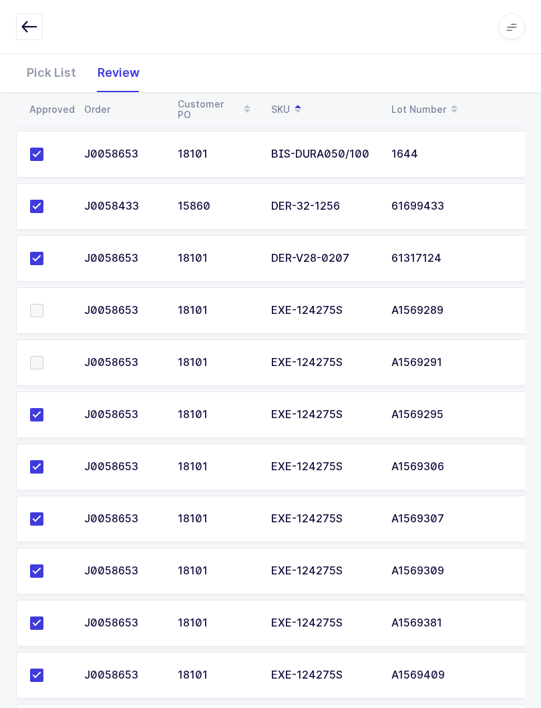
click at [47, 61] on div "Pick List" at bounding box center [51, 72] width 71 height 39
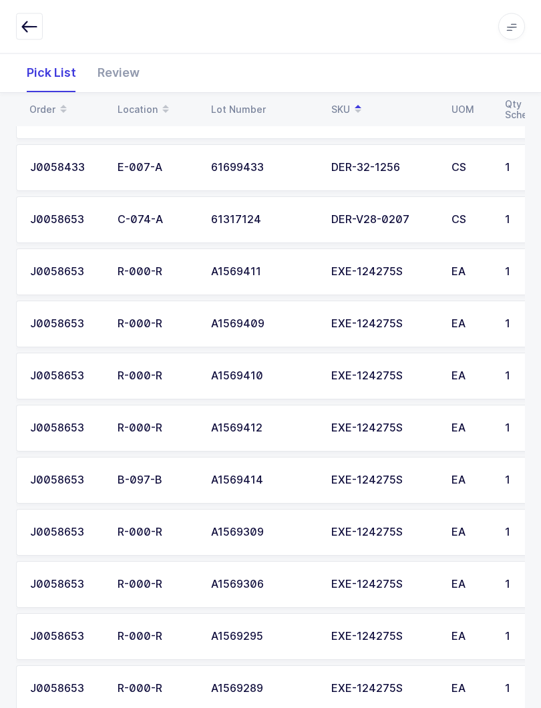
scroll to position [0, 0]
click at [128, 76] on div "Review" at bounding box center [118, 72] width 63 height 39
